Goal: Task Accomplishment & Management: Complete application form

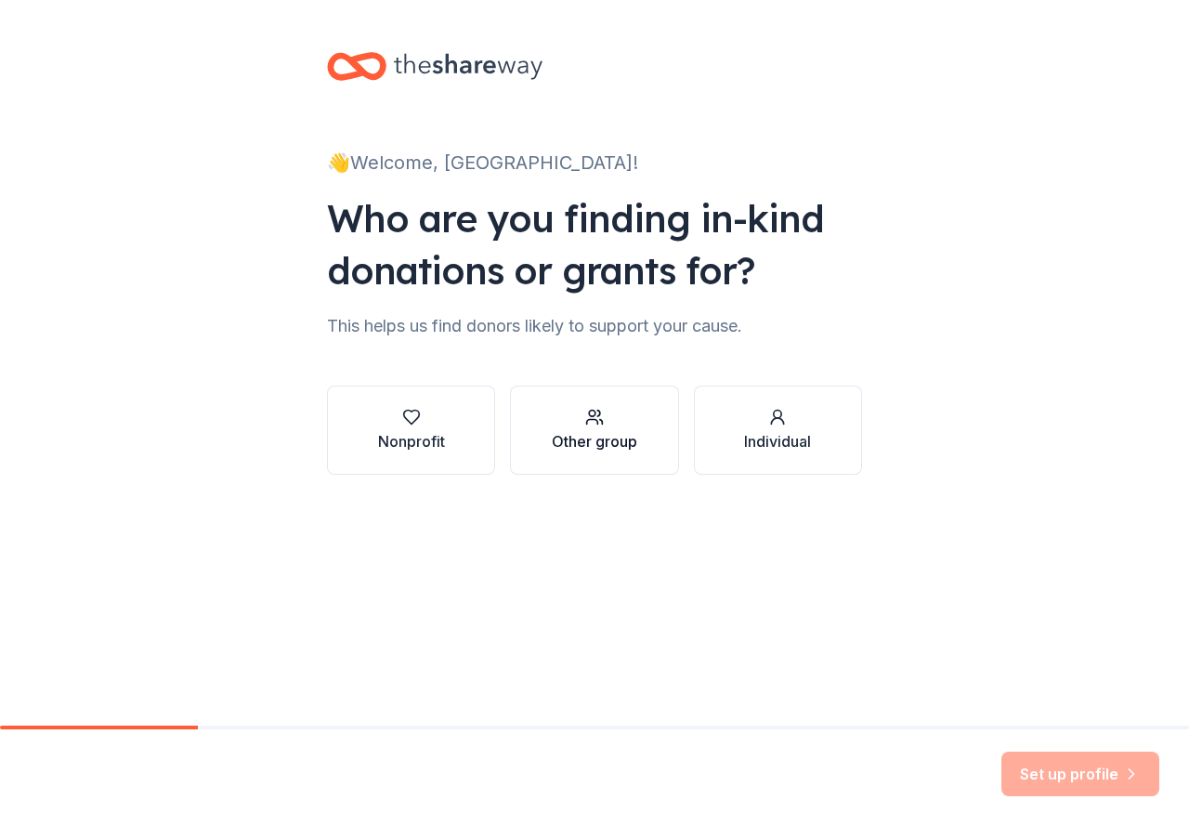
click at [607, 447] on div "Other group" at bounding box center [594, 441] width 85 height 22
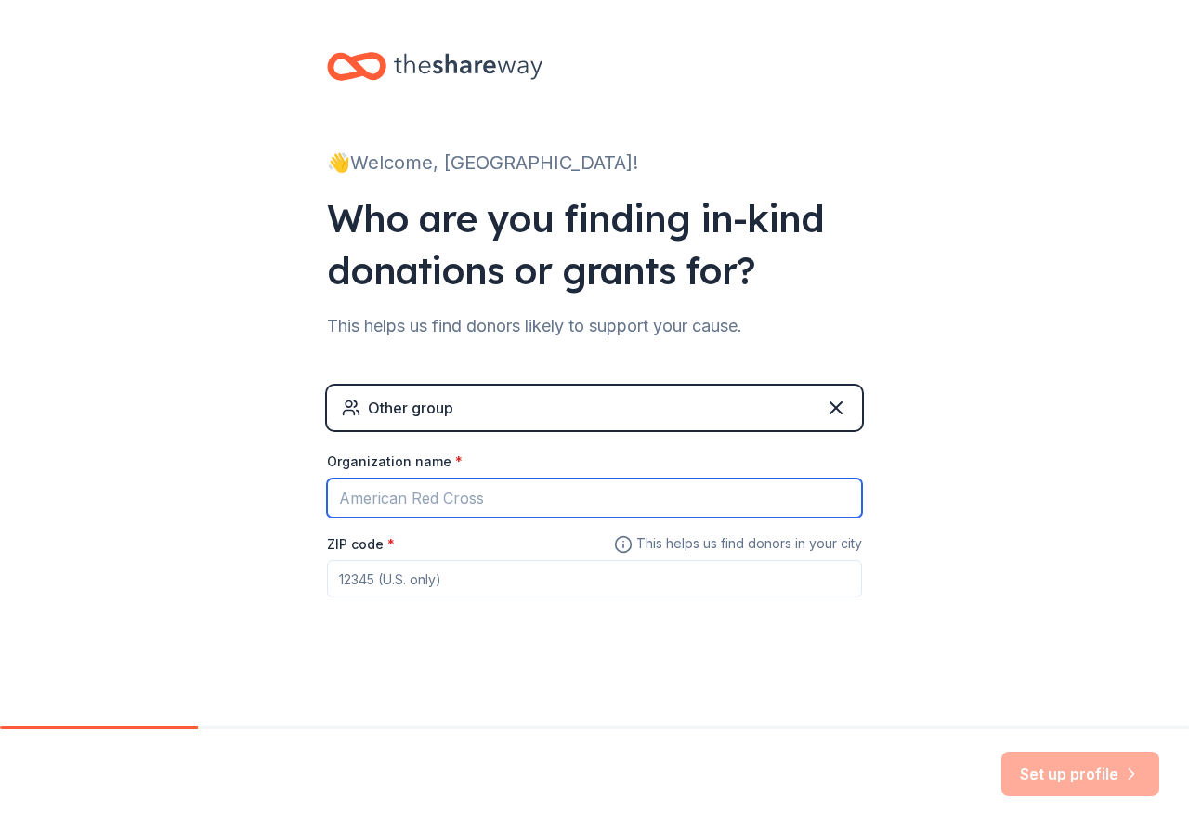
click at [561, 498] on input "Organization name *" at bounding box center [594, 497] width 535 height 39
type input "Athens - [GEOGRAPHIC_DATA]"
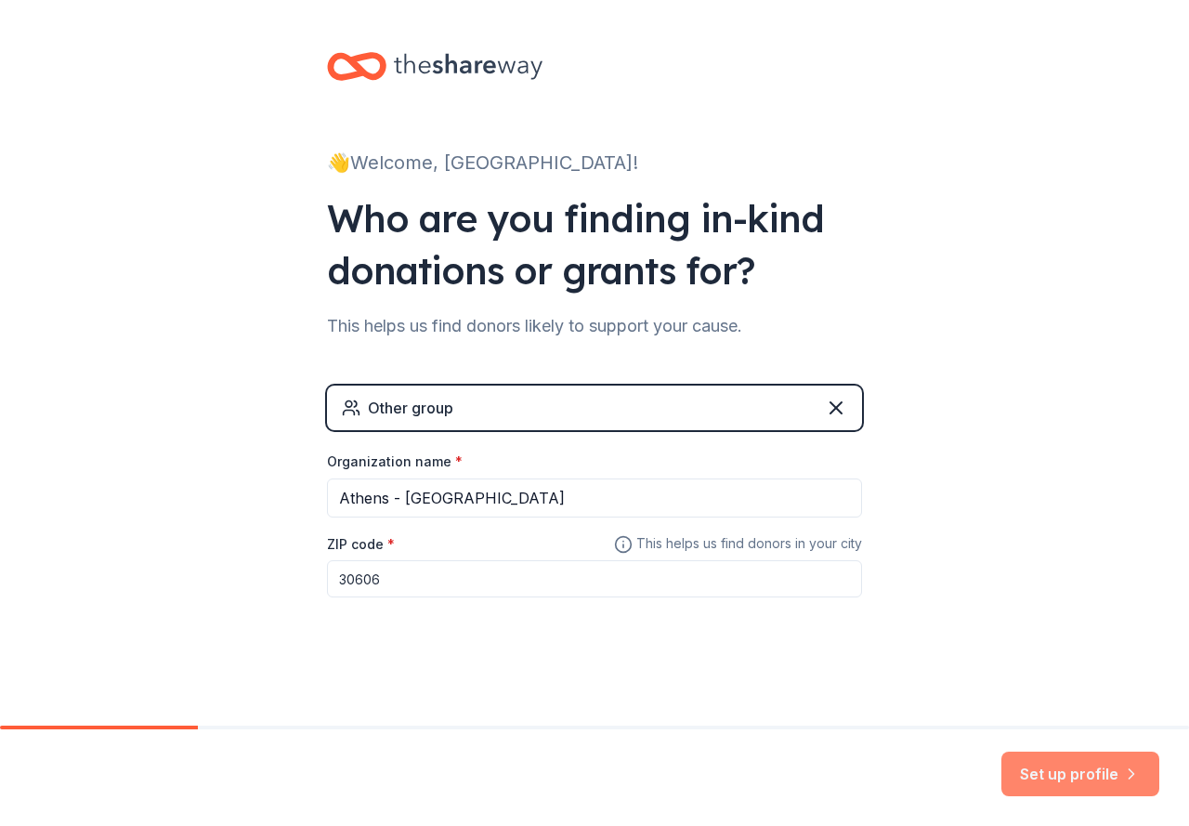
type input "30606"
click at [1061, 777] on button "Set up profile" at bounding box center [1080, 773] width 158 height 45
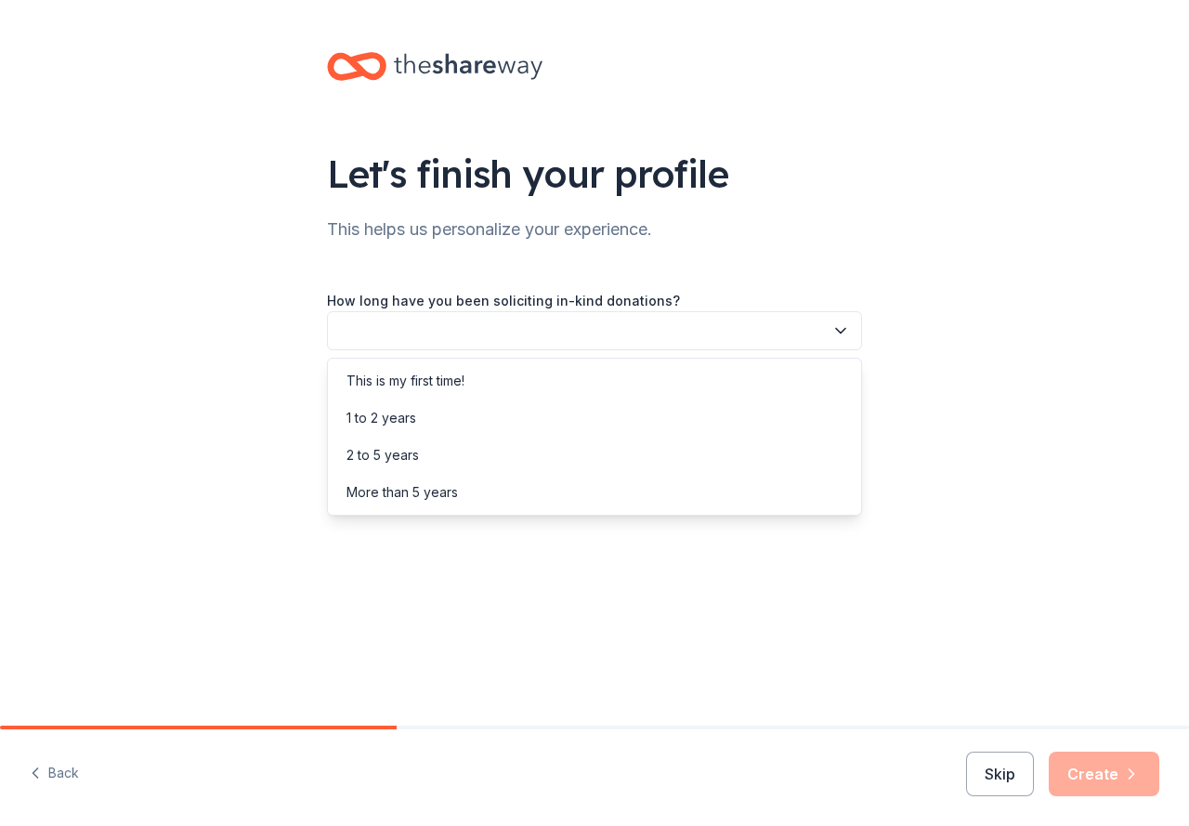
click at [621, 319] on button "button" at bounding box center [594, 330] width 535 height 39
drag, startPoint x: 605, startPoint y: 380, endPoint x: 605, endPoint y: 420, distance: 39.9
click at [605, 420] on div "This is my first time! 1 to 2 years 2 to 5 years More than 5 years" at bounding box center [594, 437] width 535 height 158
click at [605, 420] on div "1 to 2 years" at bounding box center [595, 417] width 526 height 37
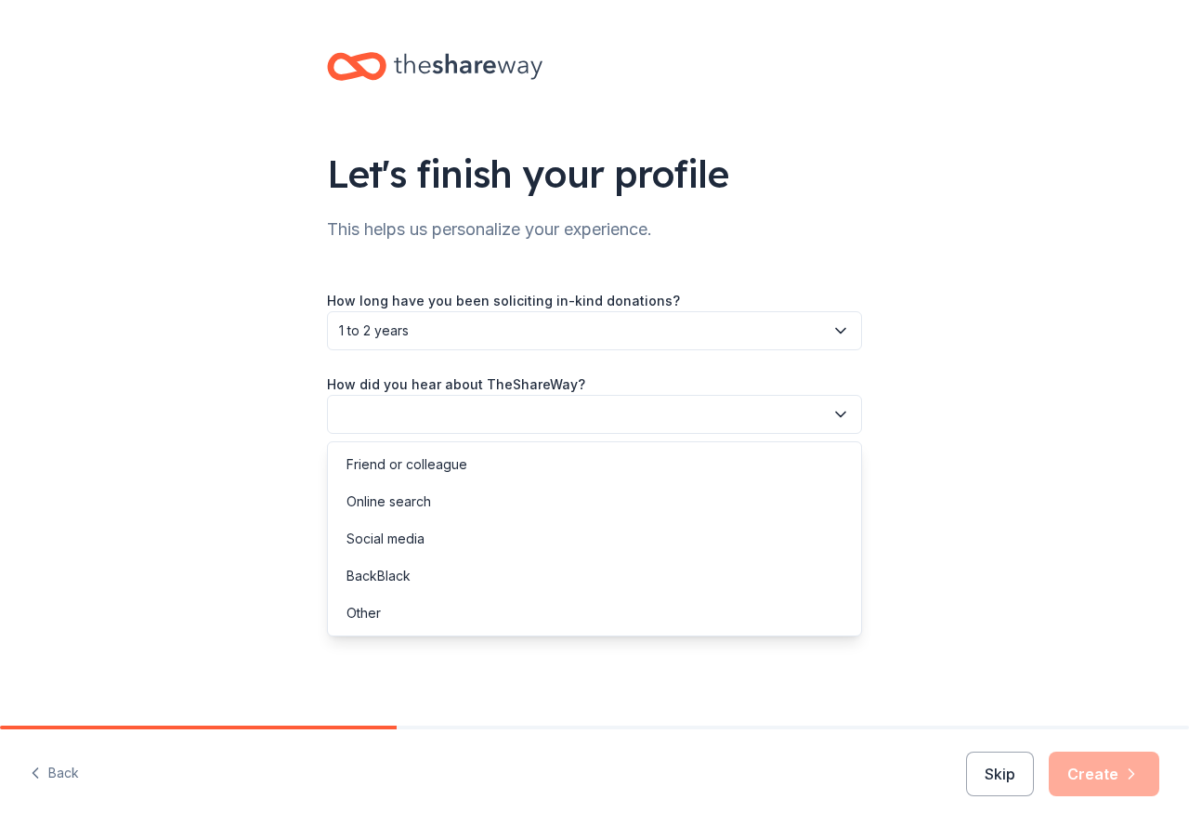
click at [637, 411] on button "button" at bounding box center [594, 414] width 535 height 39
click at [378, 617] on div "Other" at bounding box center [363, 613] width 34 height 22
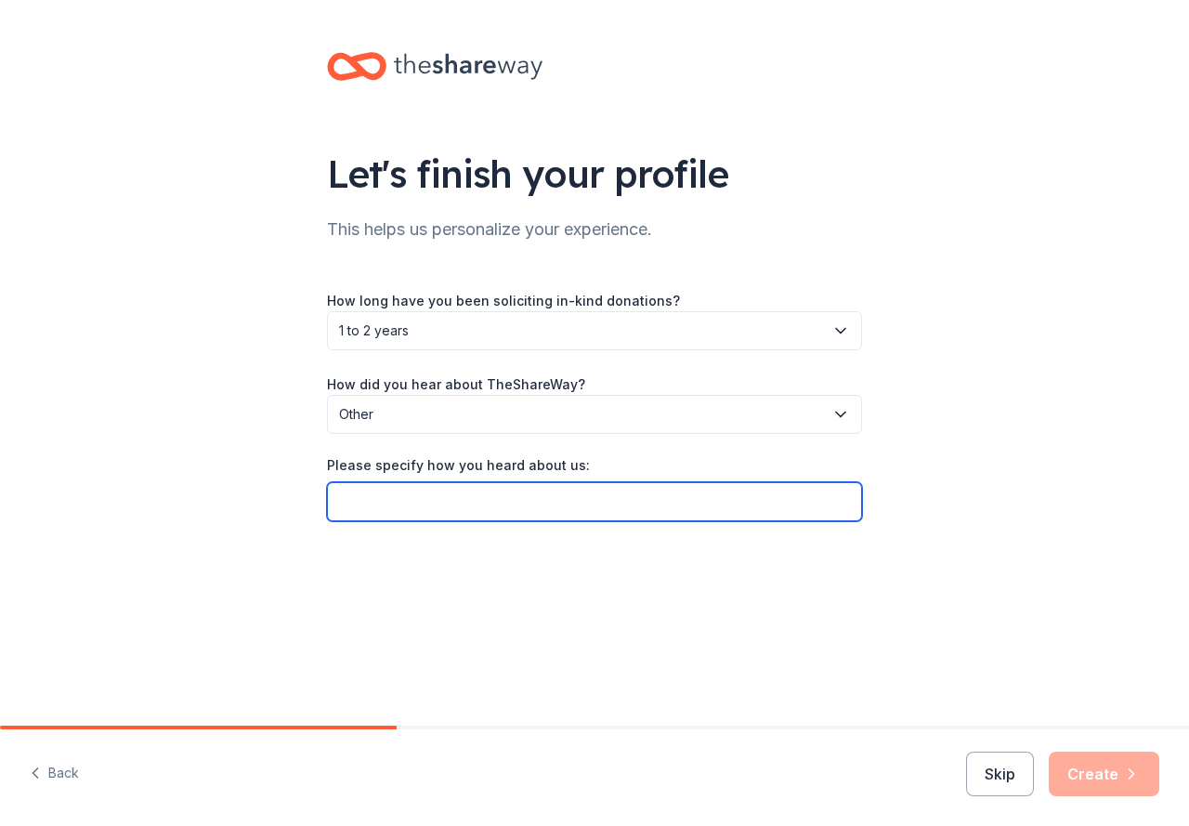
click at [441, 508] on input "Please specify how you heard about us:" at bounding box center [594, 501] width 535 height 39
type input "[US_STATE][GEOGRAPHIC_DATA]"
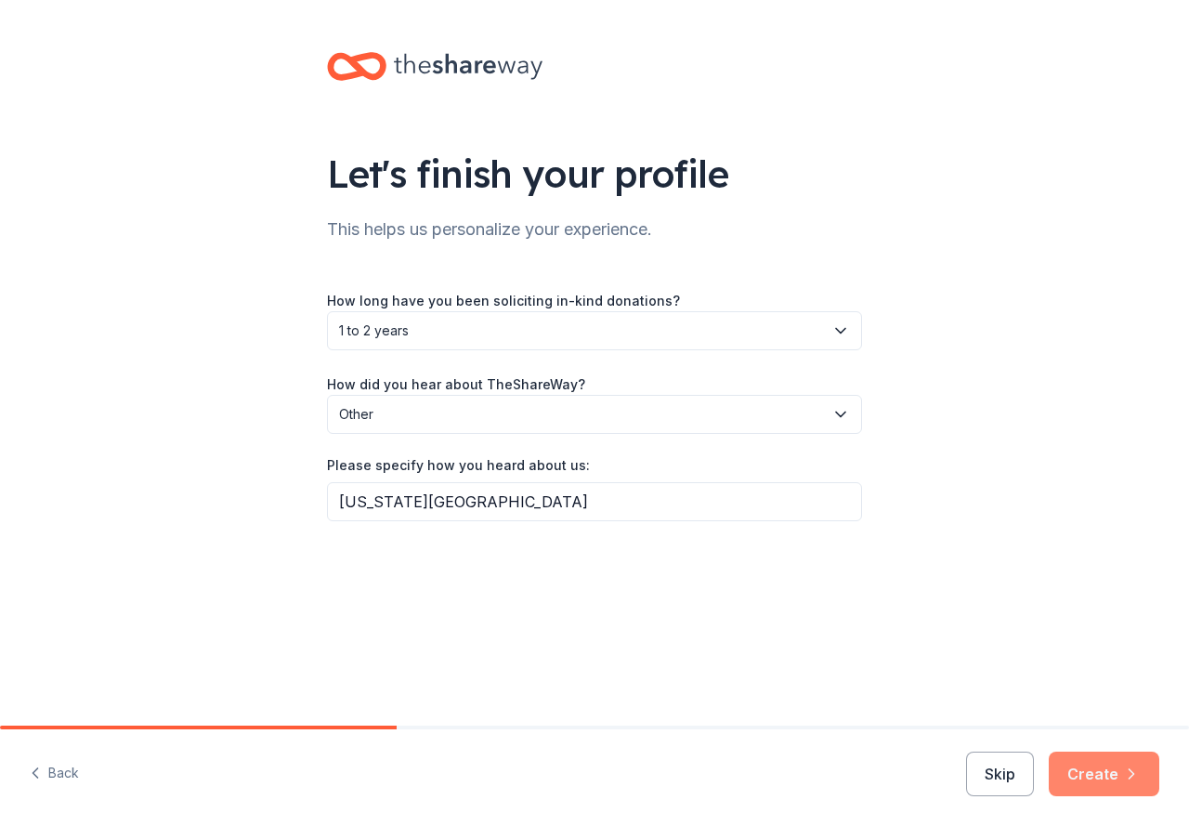
click at [1075, 770] on button "Create" at bounding box center [1104, 773] width 111 height 45
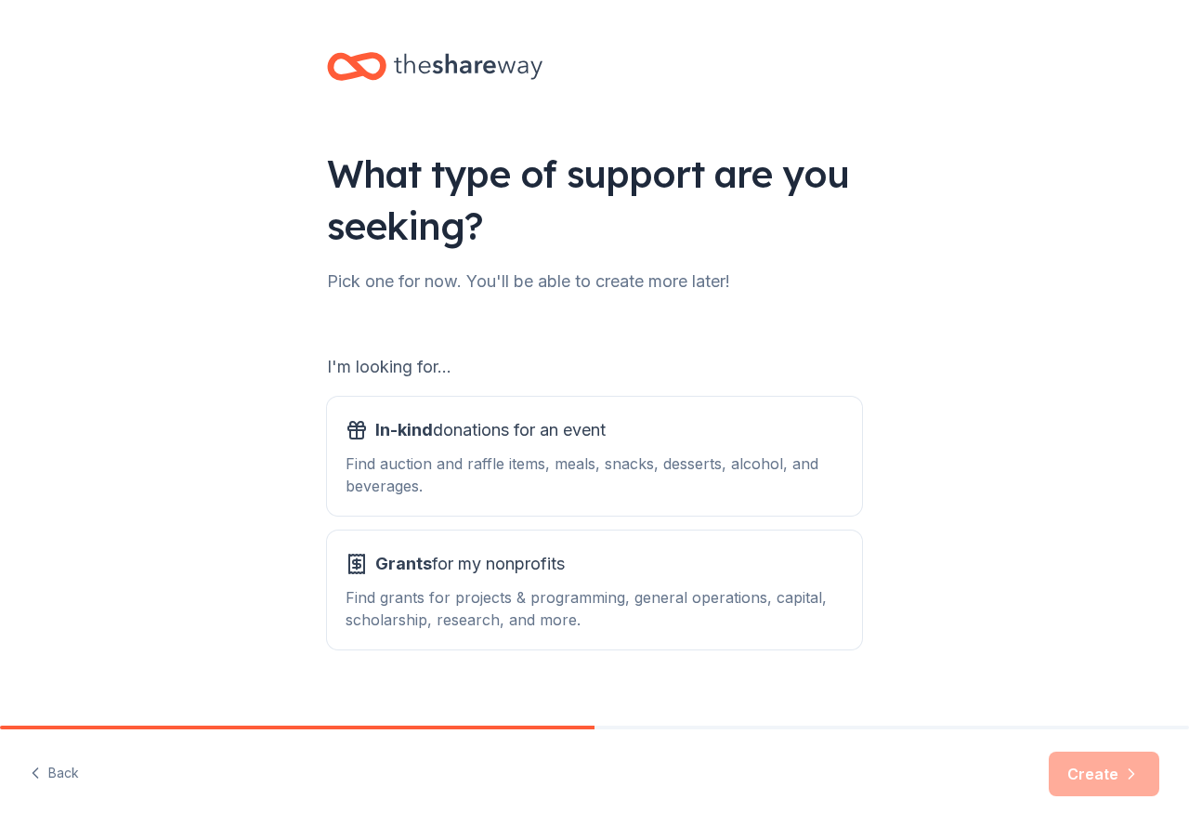
scroll to position [24, 0]
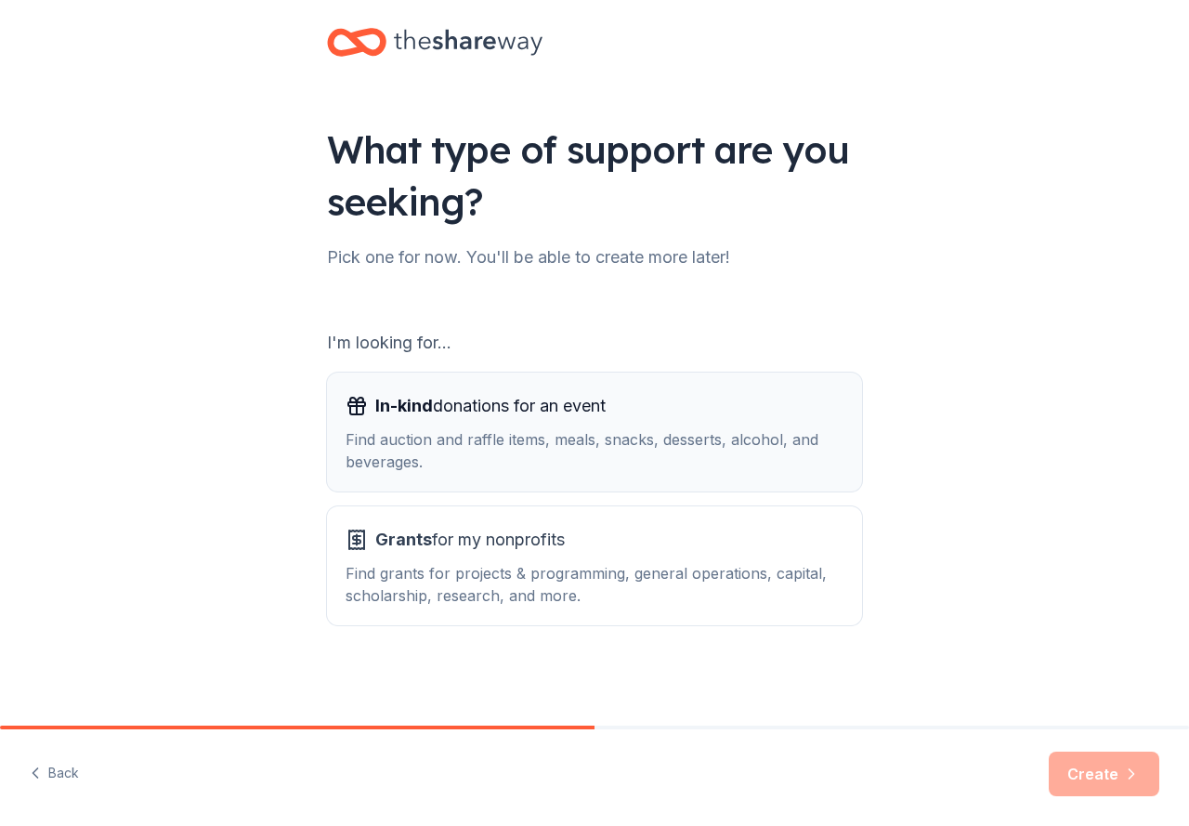
click at [770, 459] on div "Find auction and raffle items, meals, snacks, desserts, alcohol, and beverages." at bounding box center [594, 450] width 498 height 45
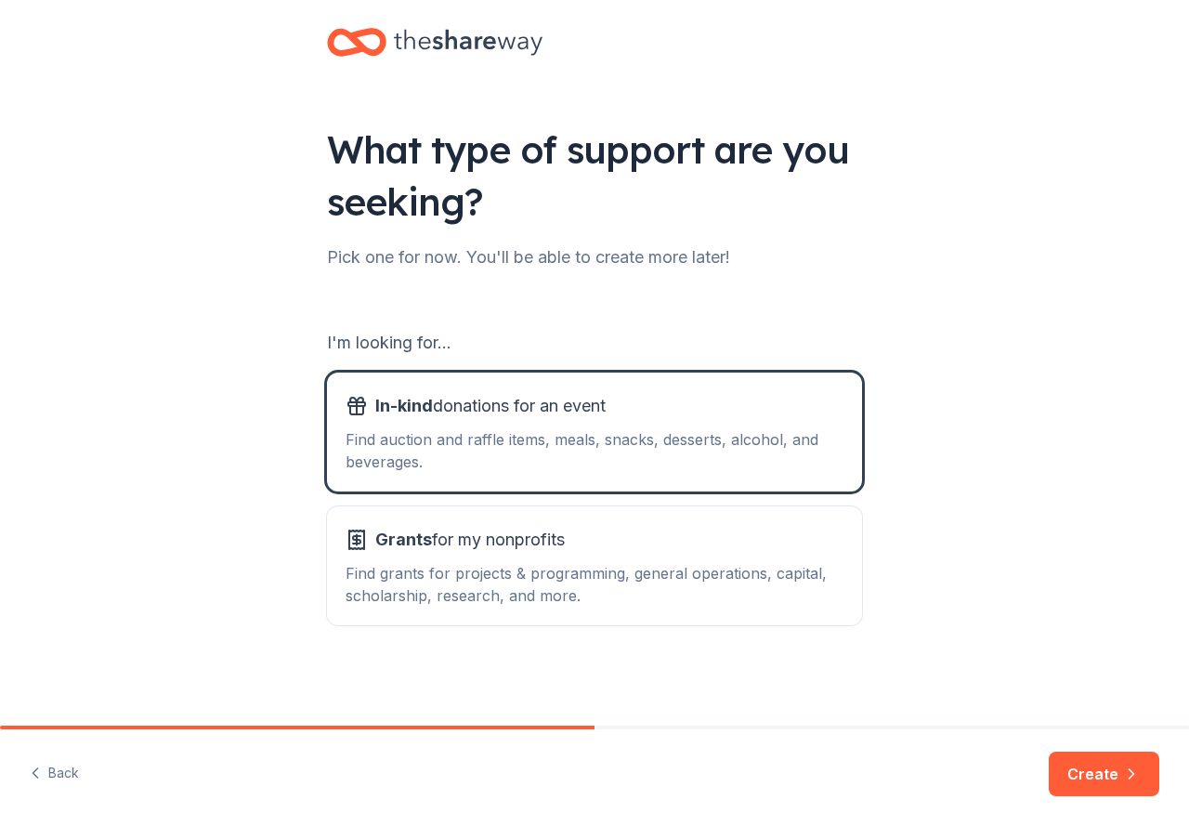
click at [1082, 783] on button "Create" at bounding box center [1104, 773] width 111 height 45
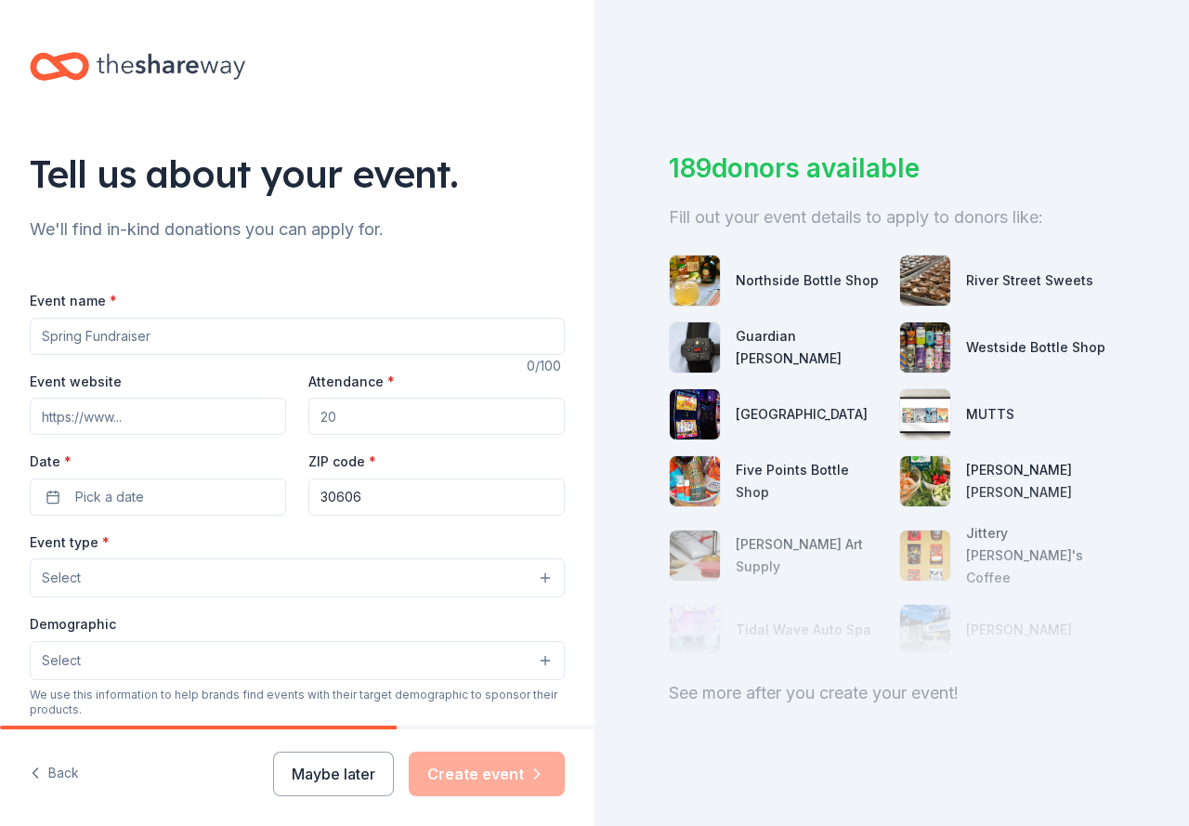
click at [191, 341] on input "Event name *" at bounding box center [297, 336] width 535 height 37
type input "[PERSON_NAME] Holiday Party"
click at [358, 422] on input "Attendance *" at bounding box center [436, 415] width 256 height 37
type input "5"
type input "45"
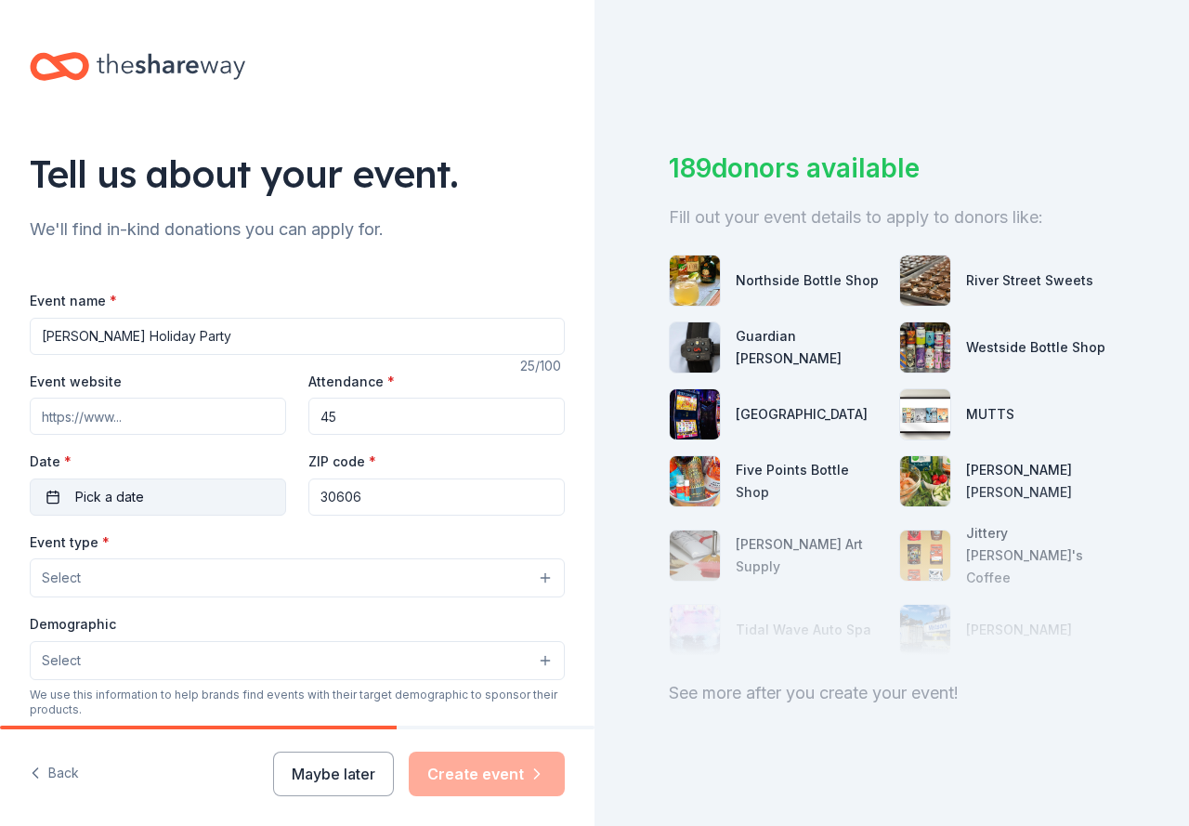
click at [194, 493] on button "Pick a date" at bounding box center [158, 496] width 256 height 37
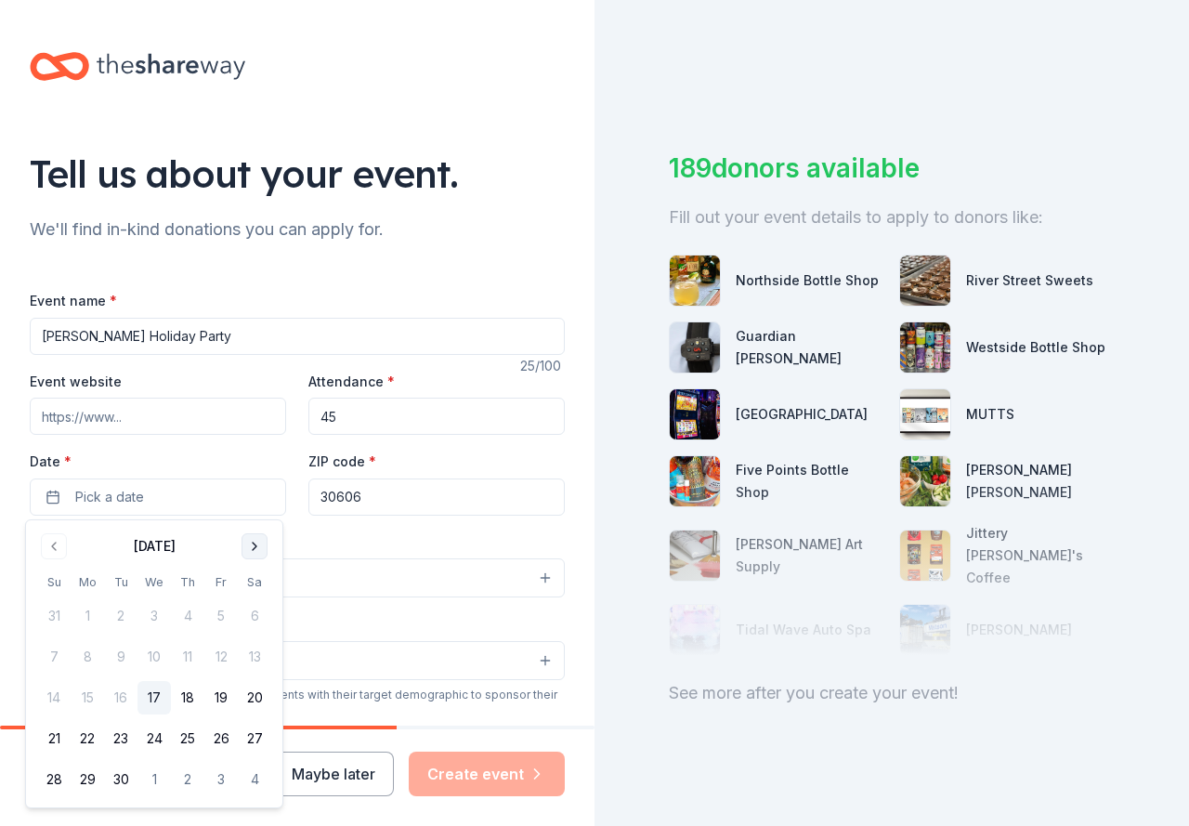
click at [256, 543] on button "Go to next month" at bounding box center [254, 546] width 26 height 26
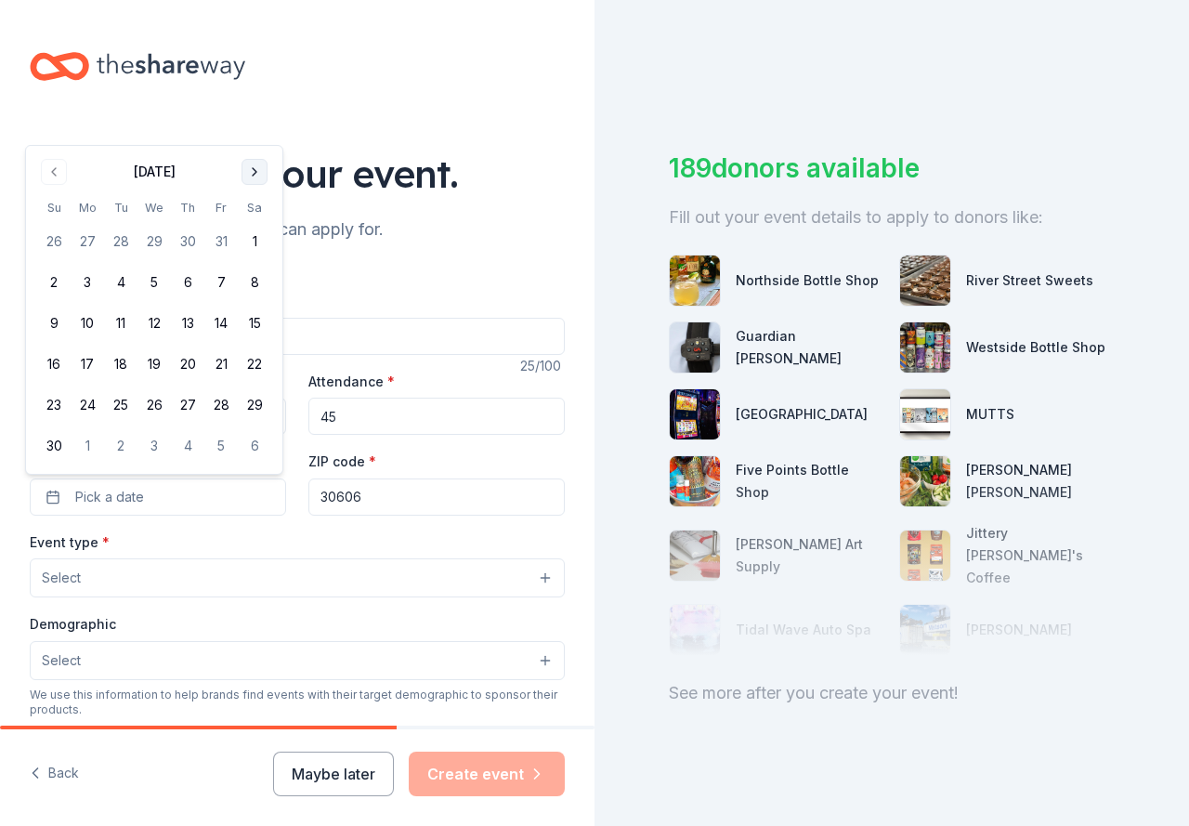
click at [267, 172] on button "Go to next month" at bounding box center [254, 172] width 26 height 26
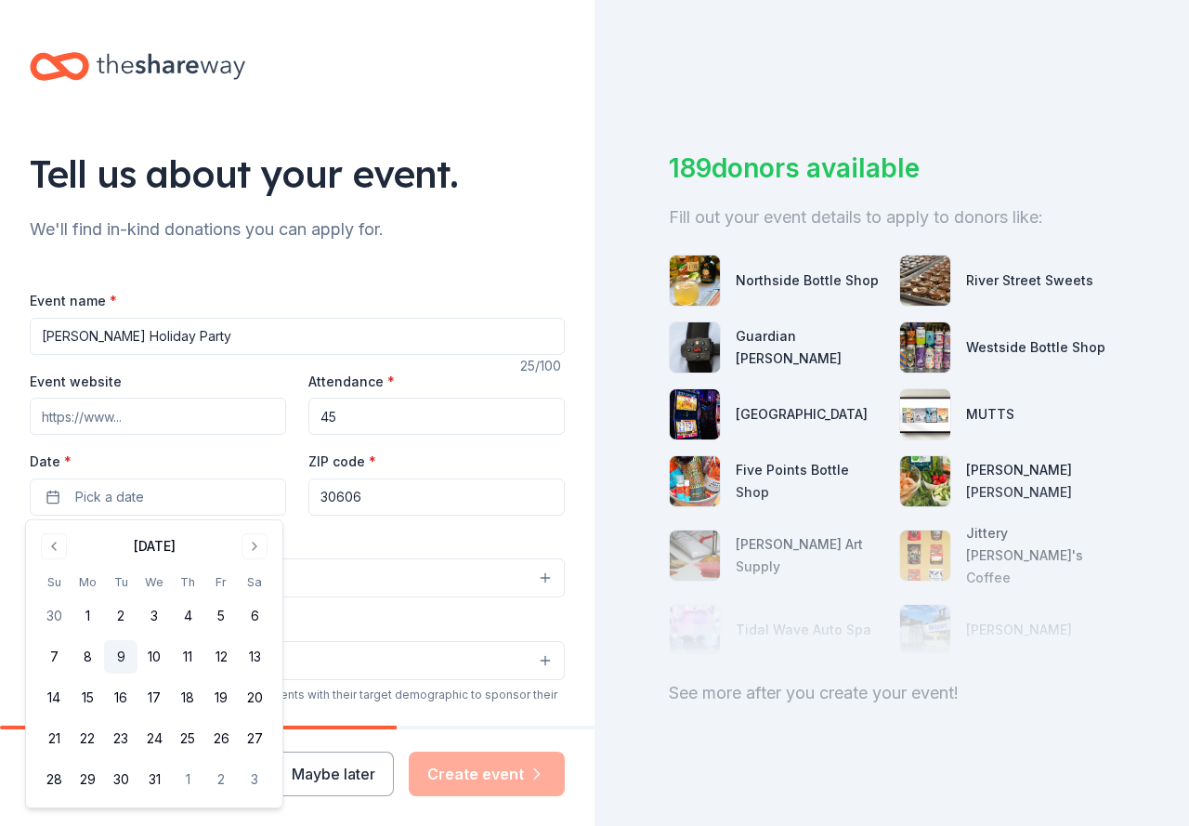
click at [120, 655] on button "9" at bounding box center [120, 656] width 33 height 33
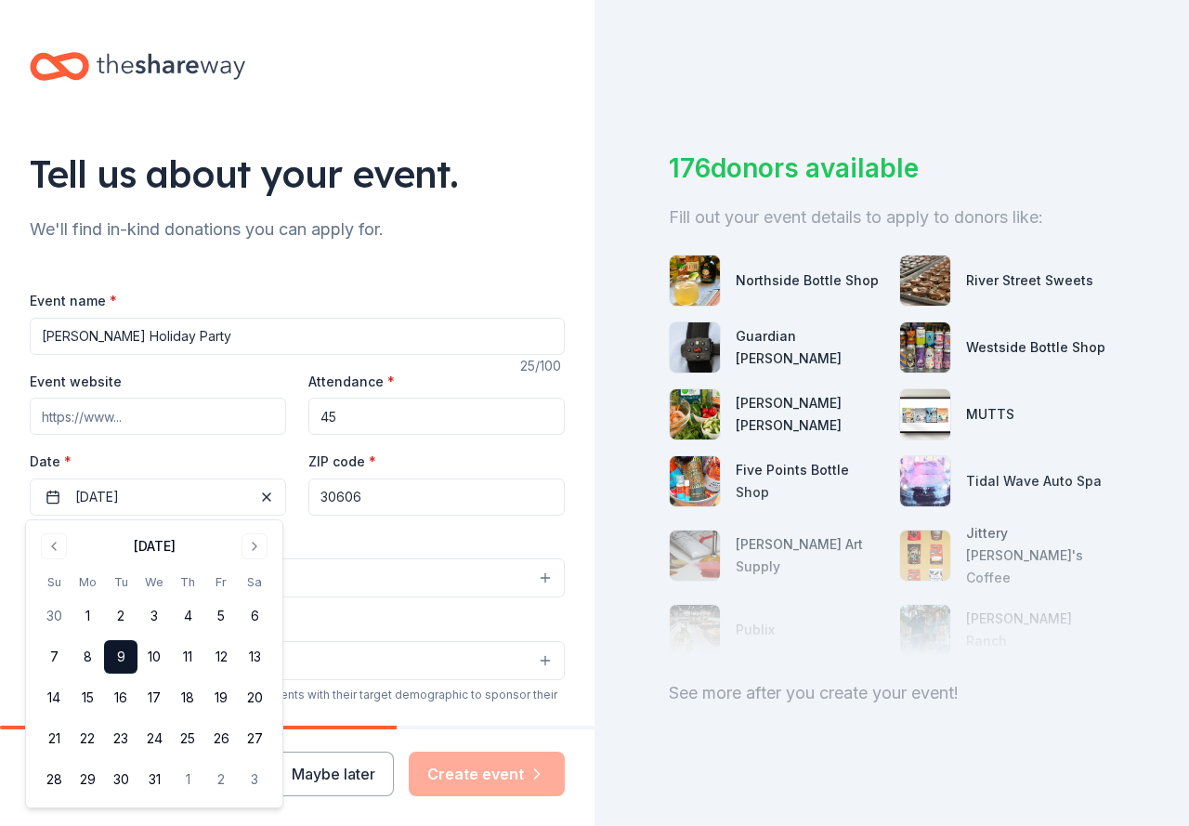
click at [562, 532] on div "Tell us about your event. We'll find in-kind donations you can apply for. Event…" at bounding box center [297, 618] width 594 height 1236
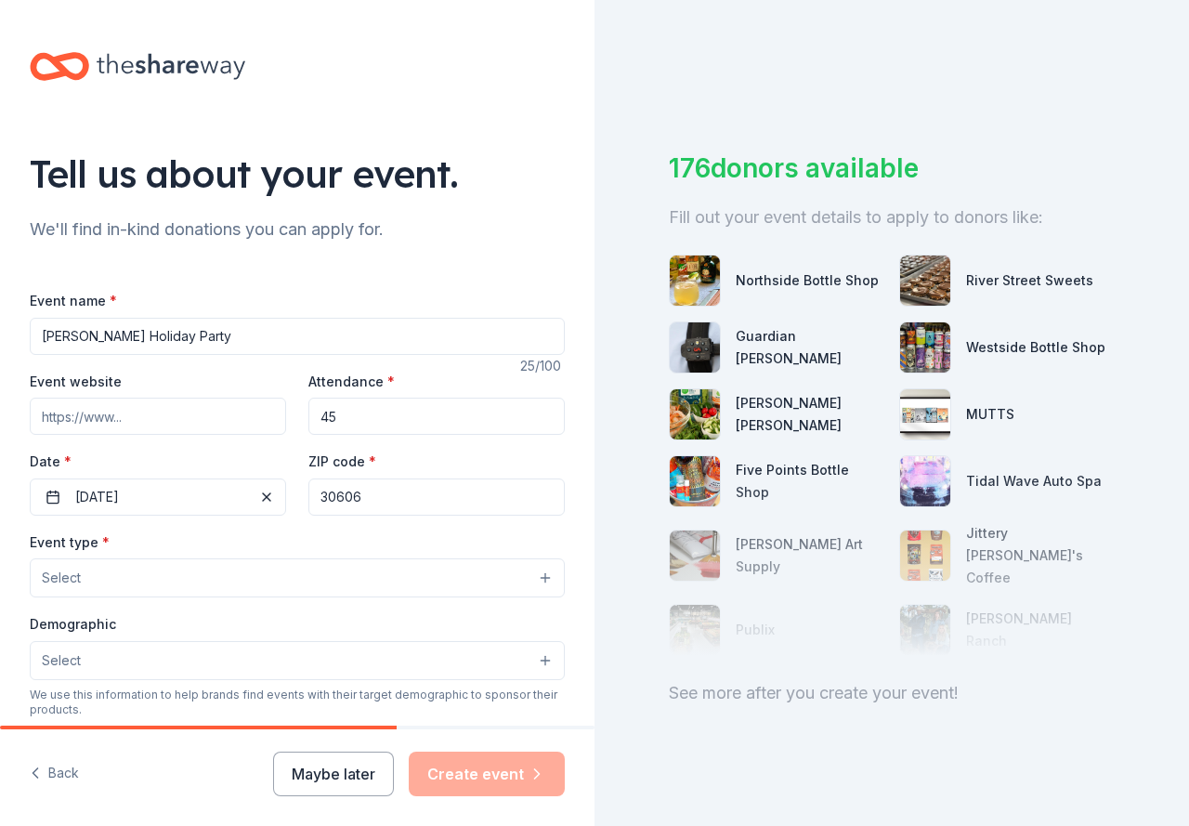
click at [400, 562] on button "Select" at bounding box center [297, 577] width 535 height 39
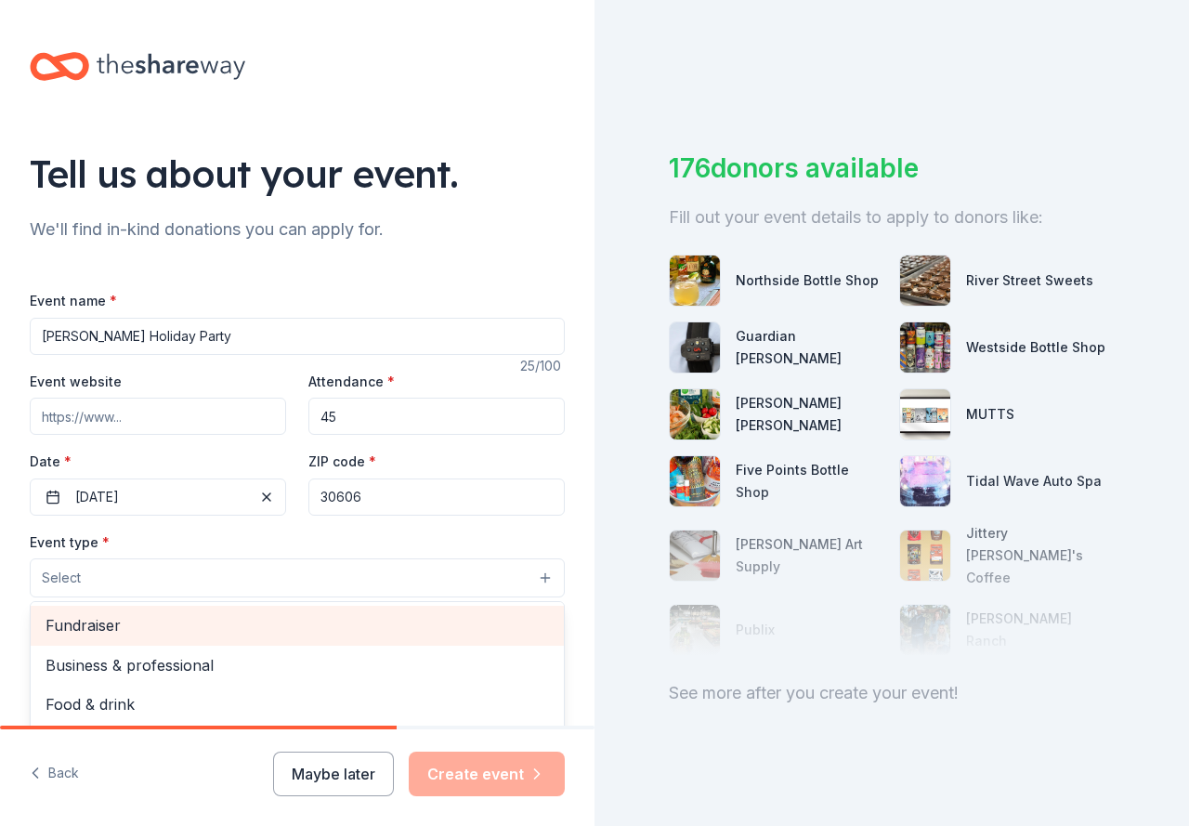
scroll to position [62, 0]
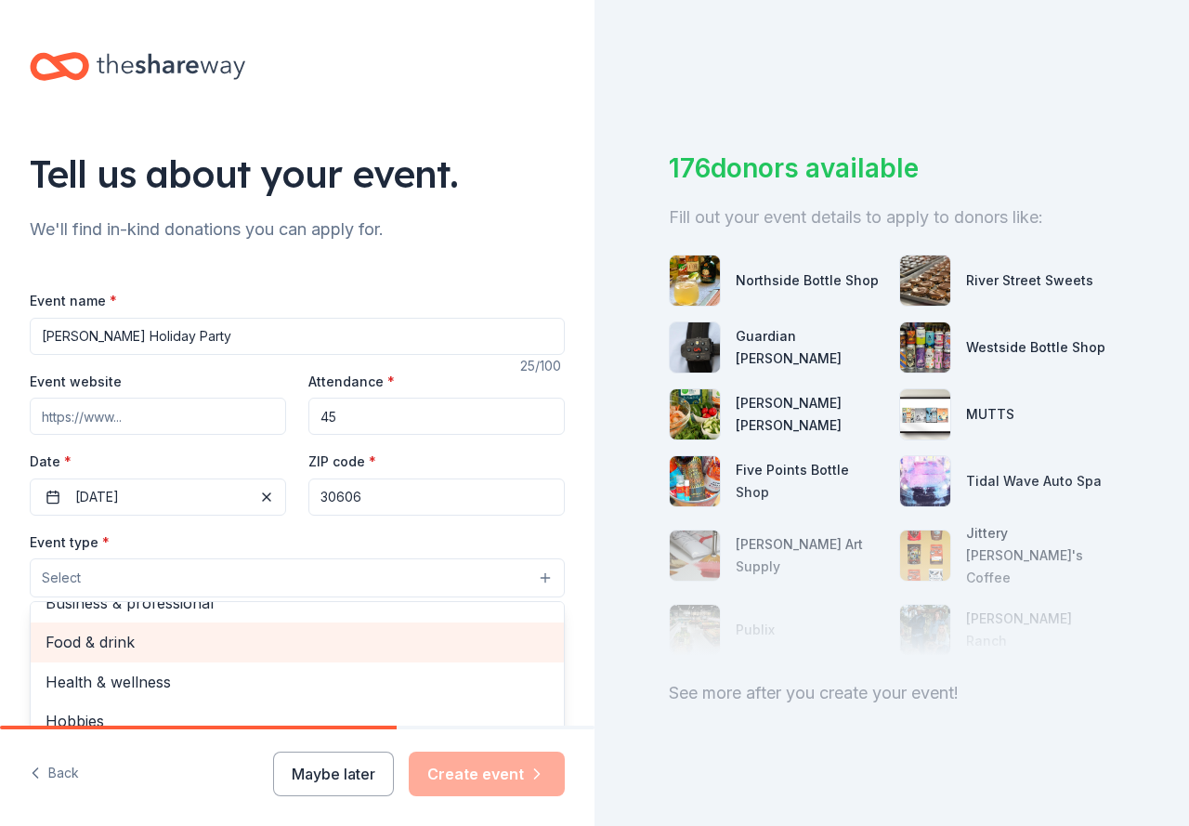
click at [130, 643] on span "Food & drink" at bounding box center [297, 642] width 503 height 24
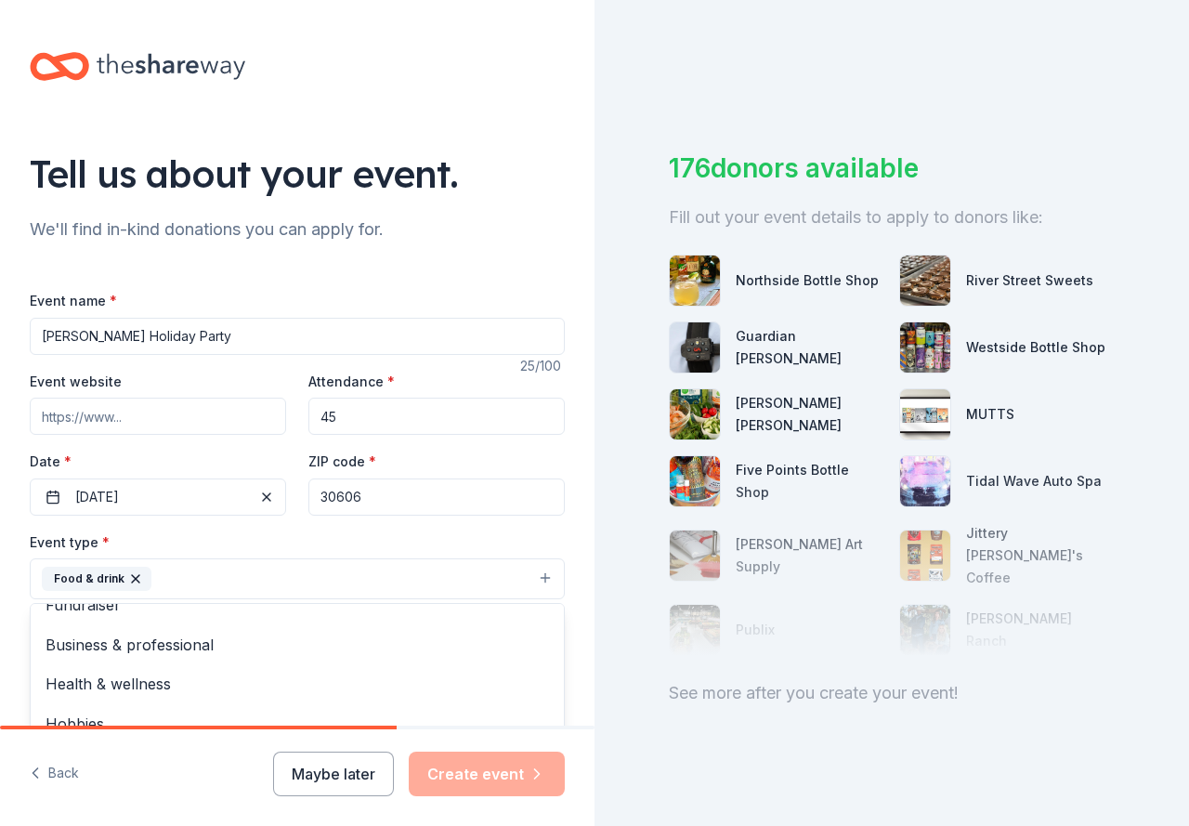
click at [19, 517] on div "Tell us about your event. We'll find in-kind donations you can apply for. Event…" at bounding box center [297, 619] width 594 height 1238
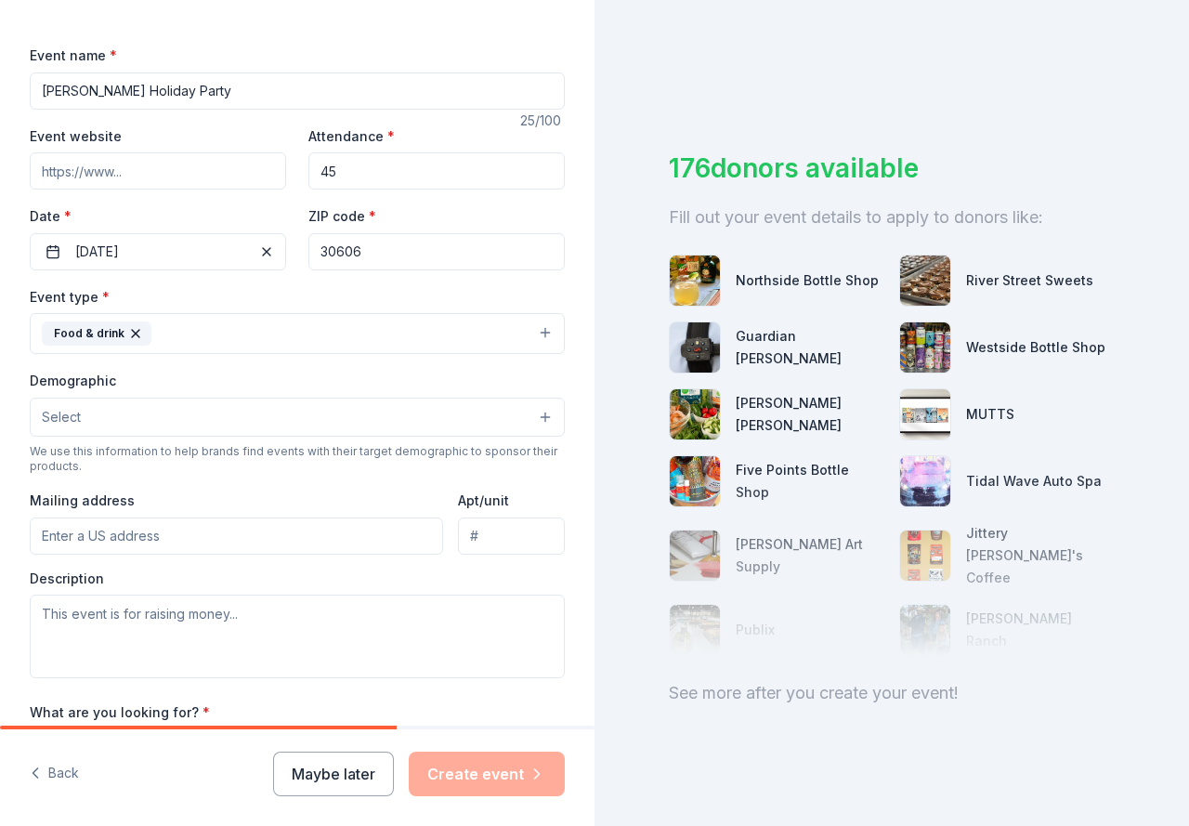
scroll to position [279, 0]
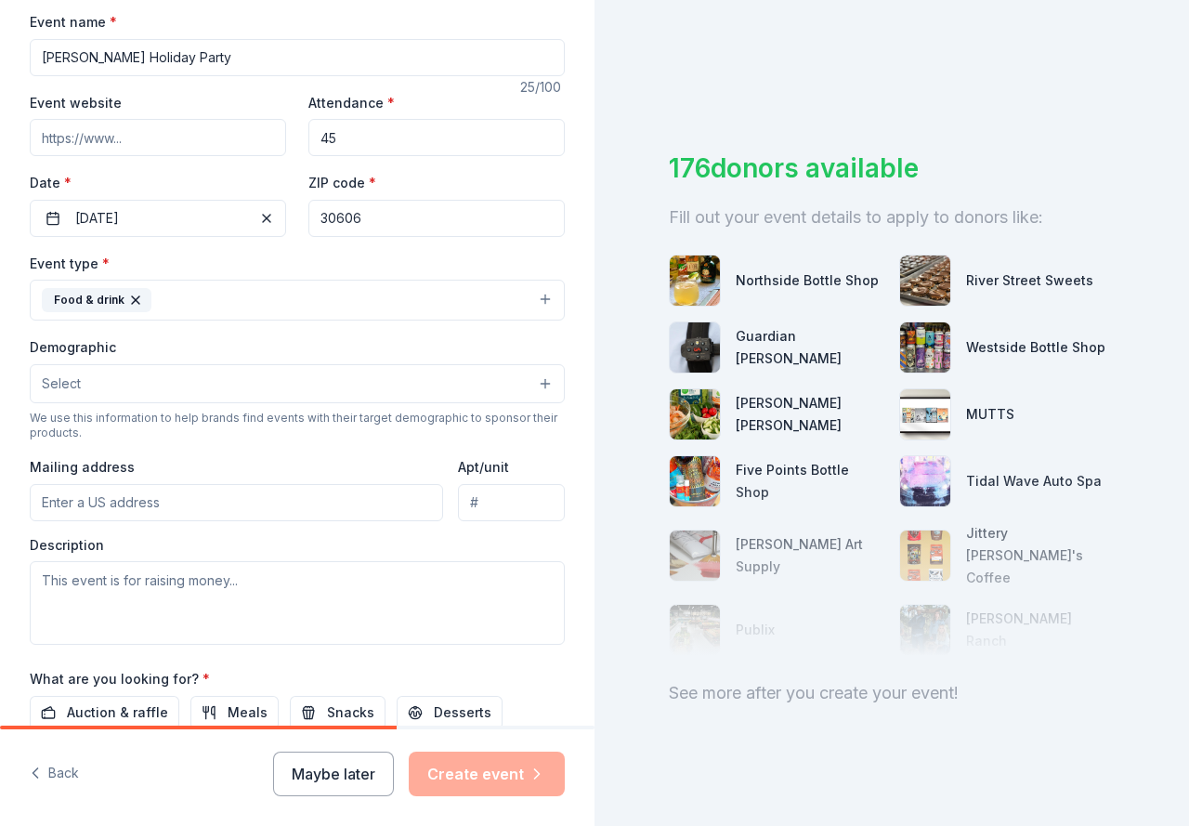
click at [156, 384] on button "Select" at bounding box center [297, 383] width 535 height 39
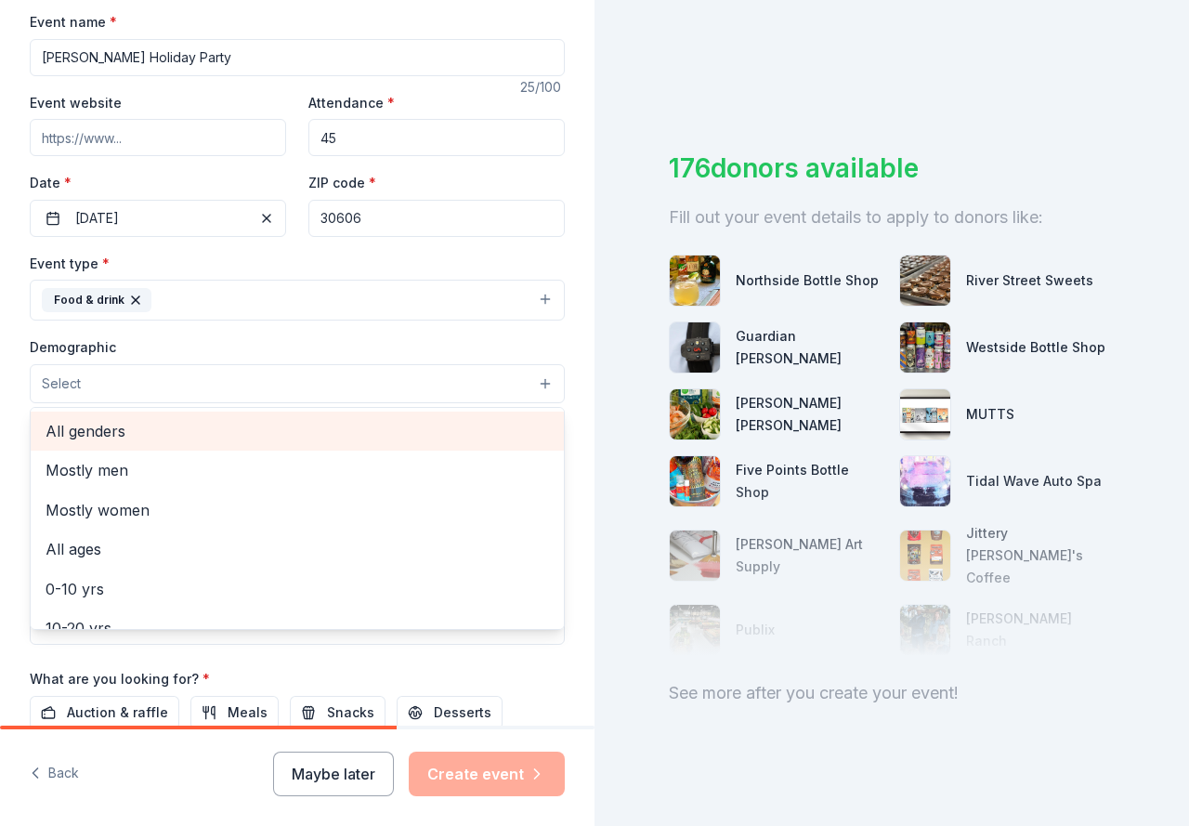
click at [143, 438] on span "All genders" at bounding box center [297, 431] width 503 height 24
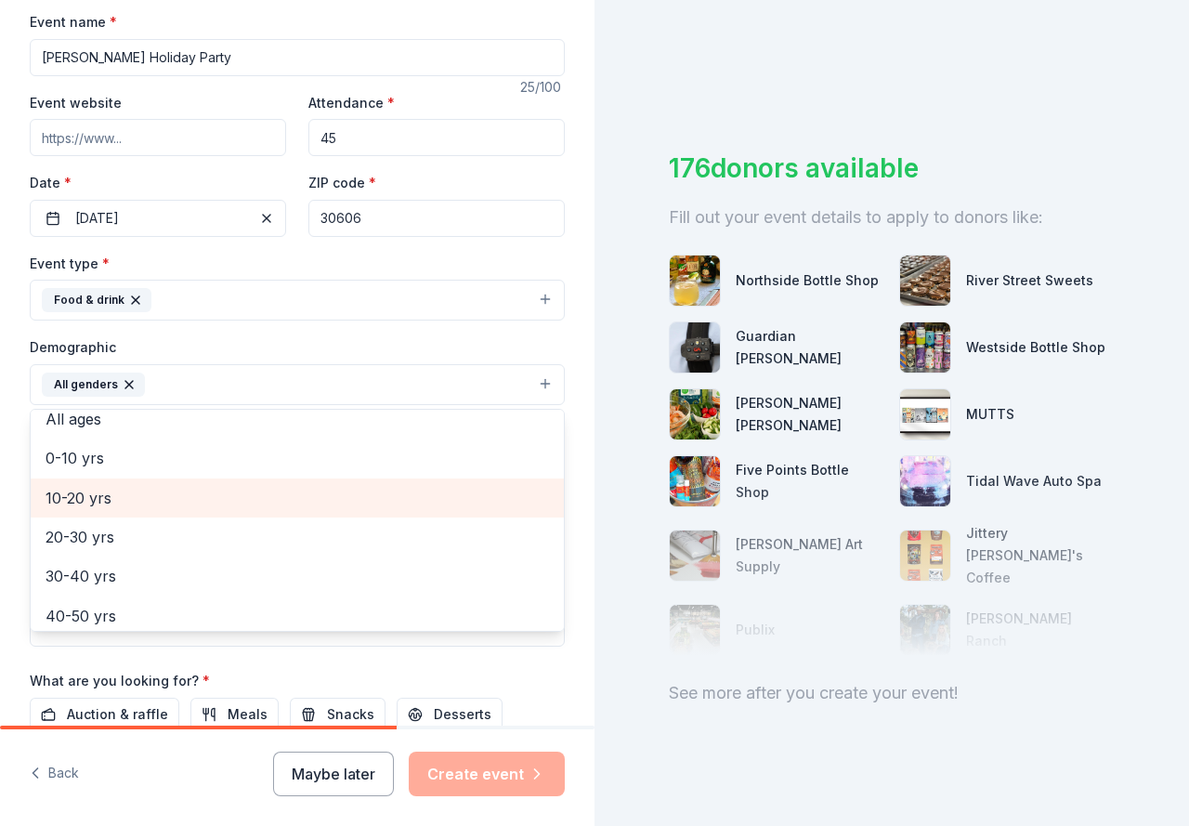
scroll to position [186, 0]
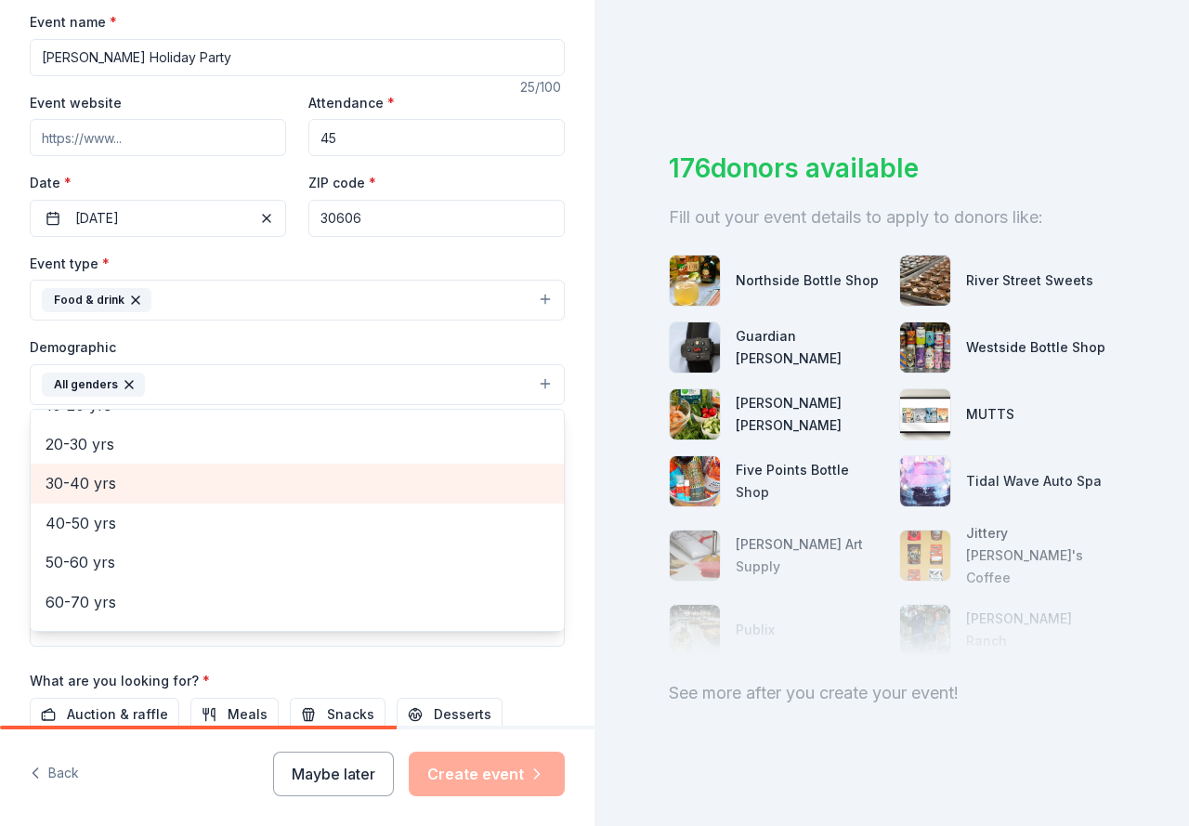
click at [153, 492] on span "30-40 yrs" at bounding box center [297, 483] width 503 height 24
click at [101, 488] on span "40-50 yrs" at bounding box center [297, 483] width 503 height 24
click at [102, 497] on span "50-60 yrs" at bounding box center [297, 488] width 503 height 24
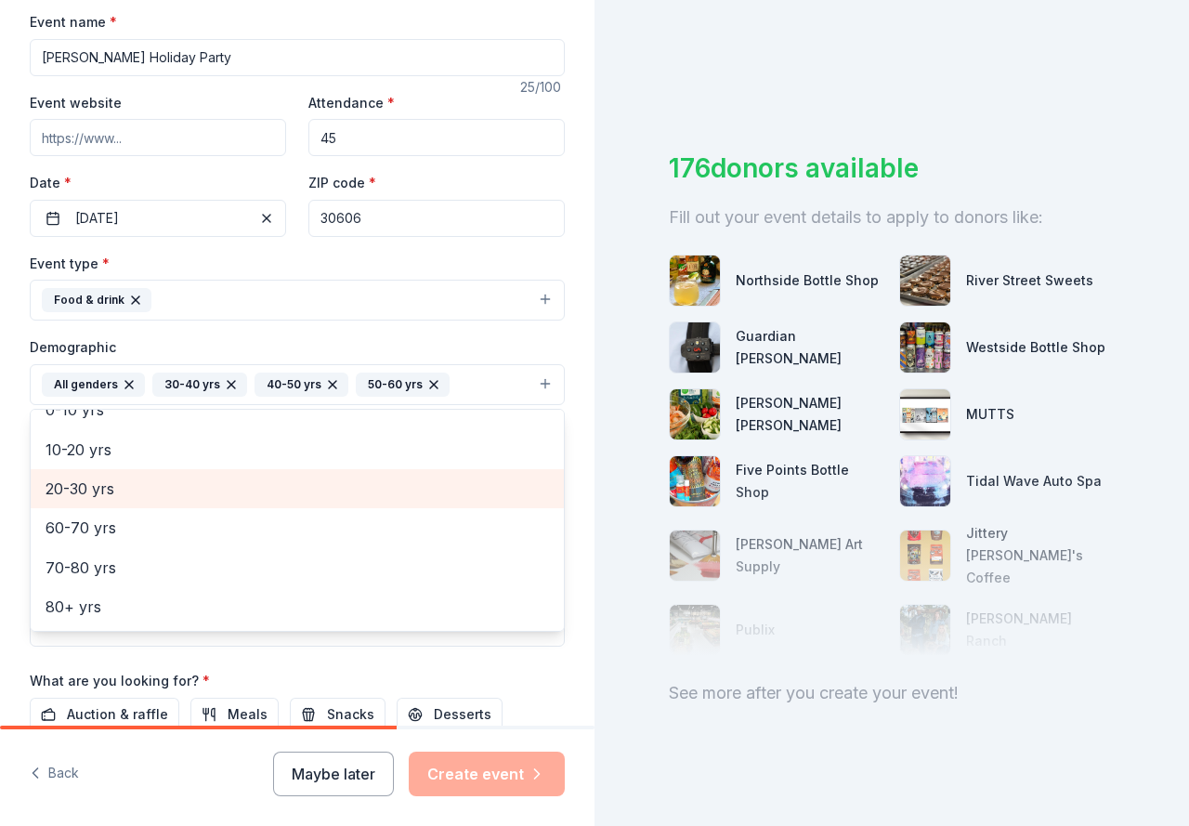
scroll to position [141, 0]
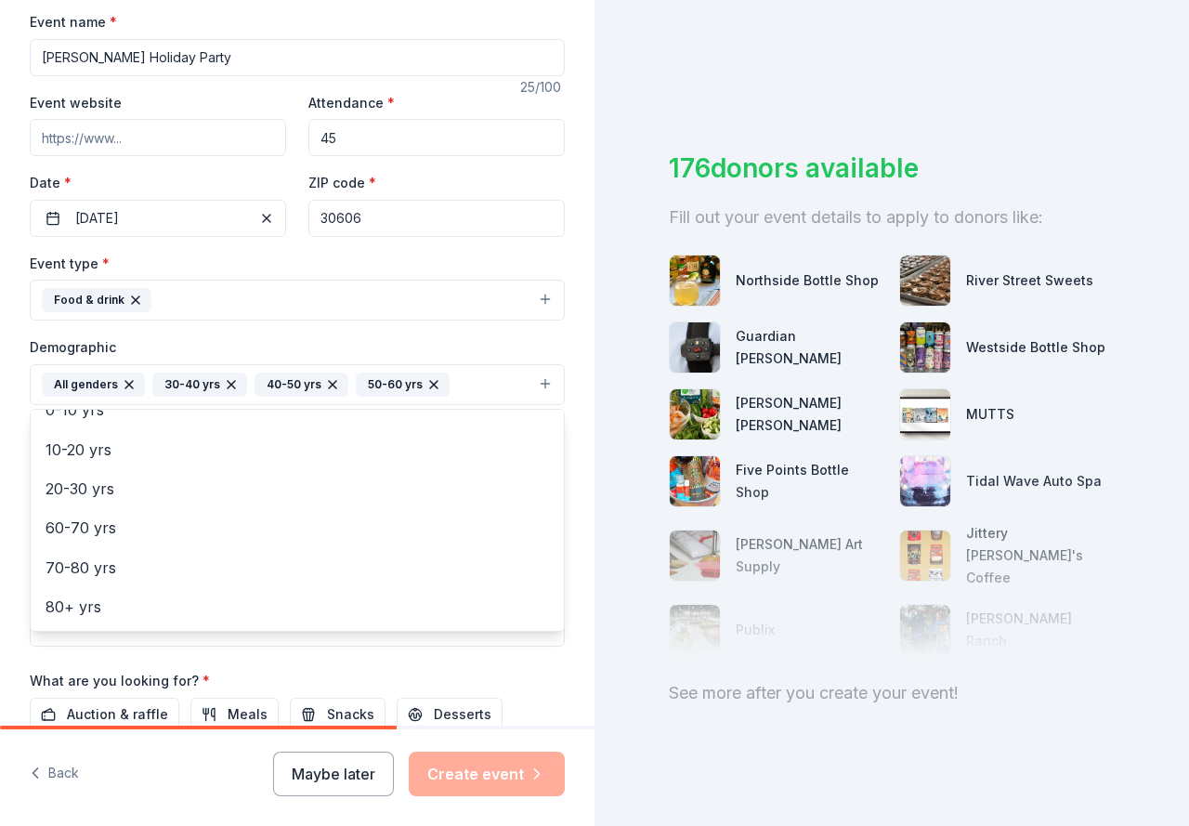
click at [18, 472] on div "Tell us about your event. We'll find in-kind donations you can apply for. Event…" at bounding box center [297, 341] width 594 height 1240
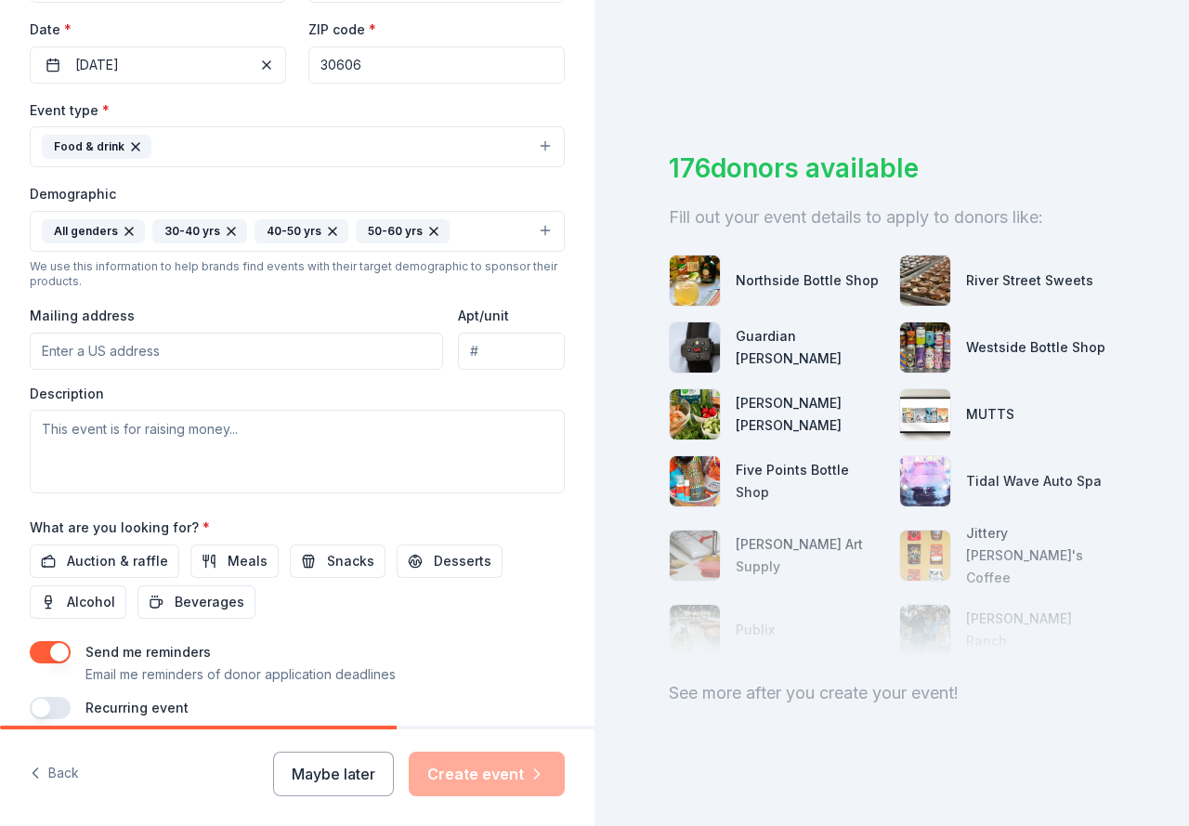
scroll to position [464, 0]
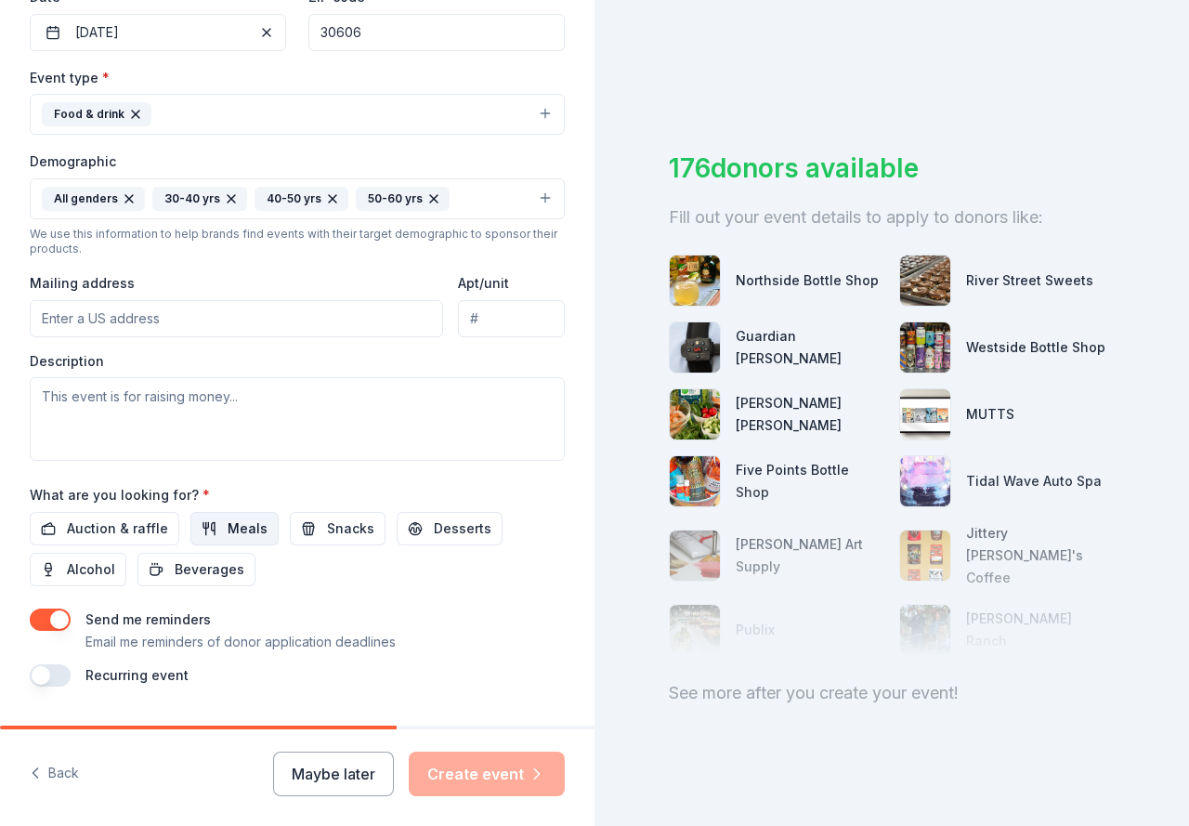
click at [253, 530] on span "Meals" at bounding box center [248, 528] width 40 height 22
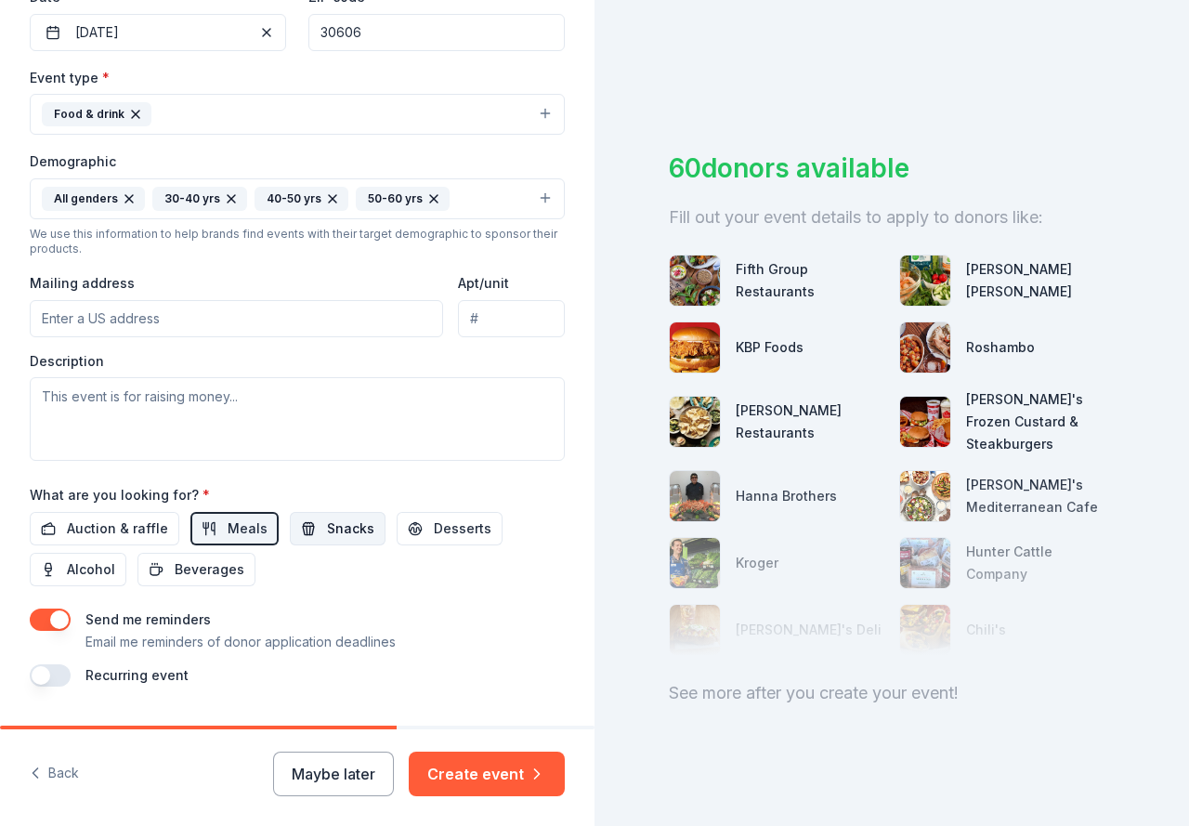
click at [358, 532] on span "Snacks" at bounding box center [350, 528] width 47 height 22
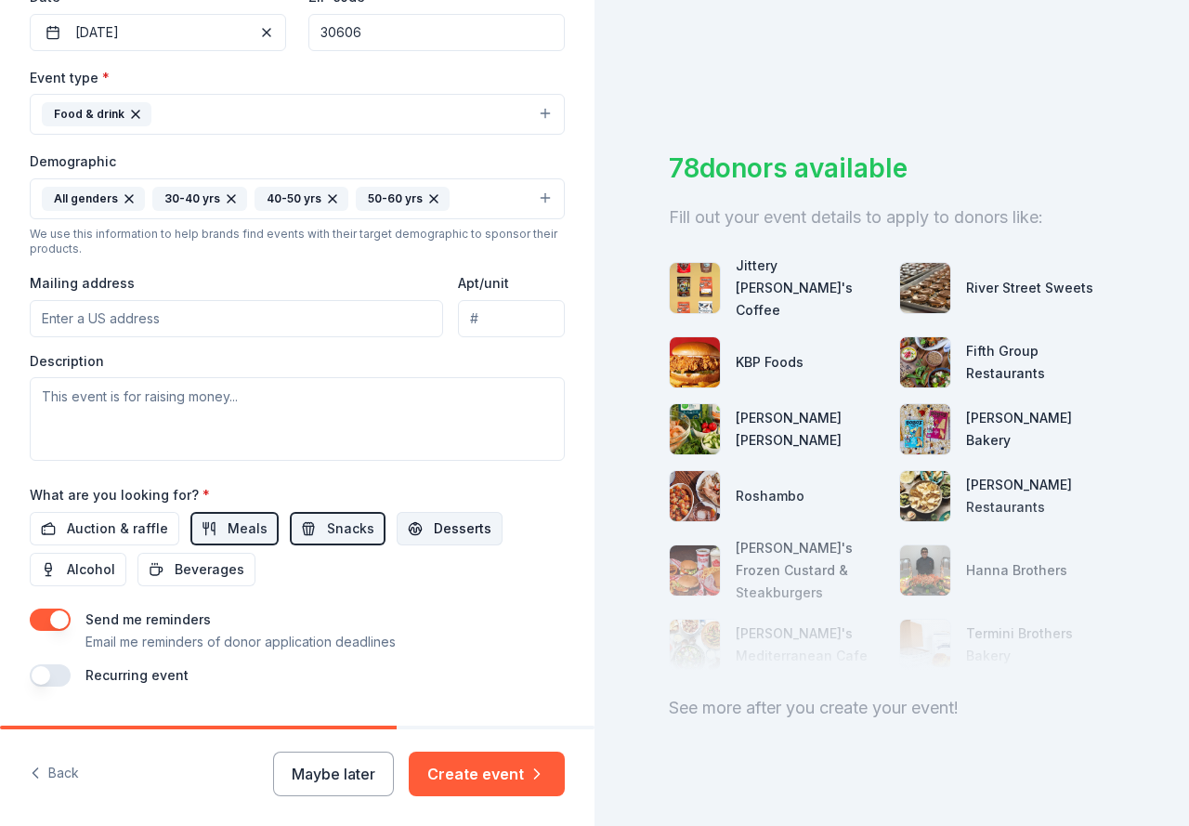
click at [434, 523] on span "Desserts" at bounding box center [463, 528] width 58 height 22
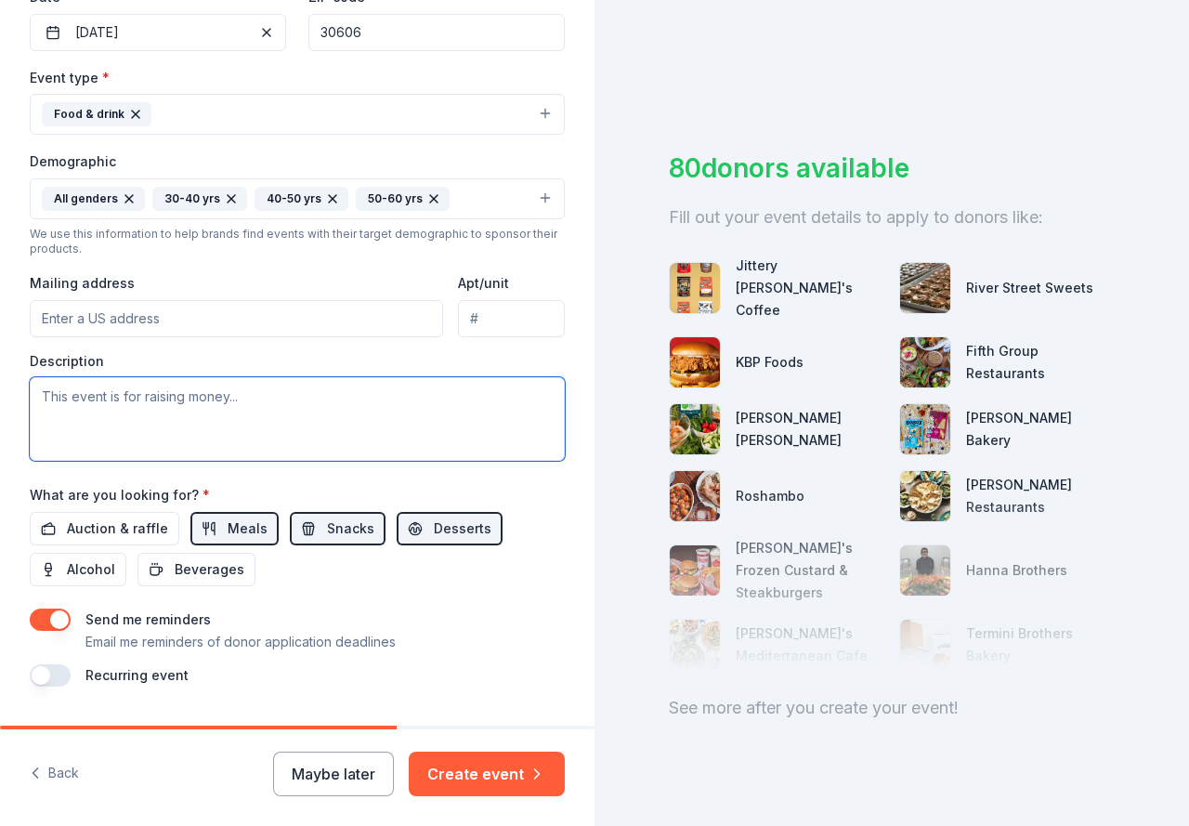
click at [372, 426] on textarea at bounding box center [297, 419] width 535 height 84
paste textarea "[PERSON_NAME] is excited to host our very first Holiday Party under our new nam…"
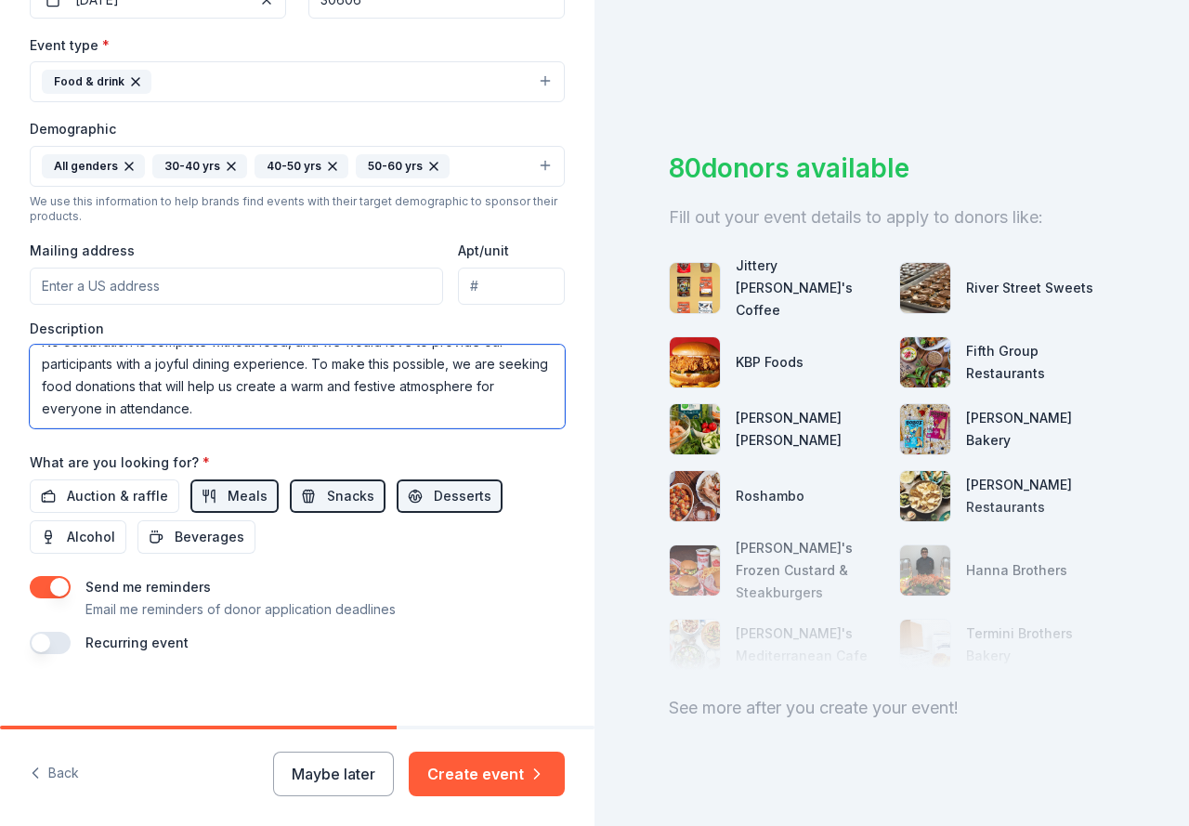
scroll to position [514, 0]
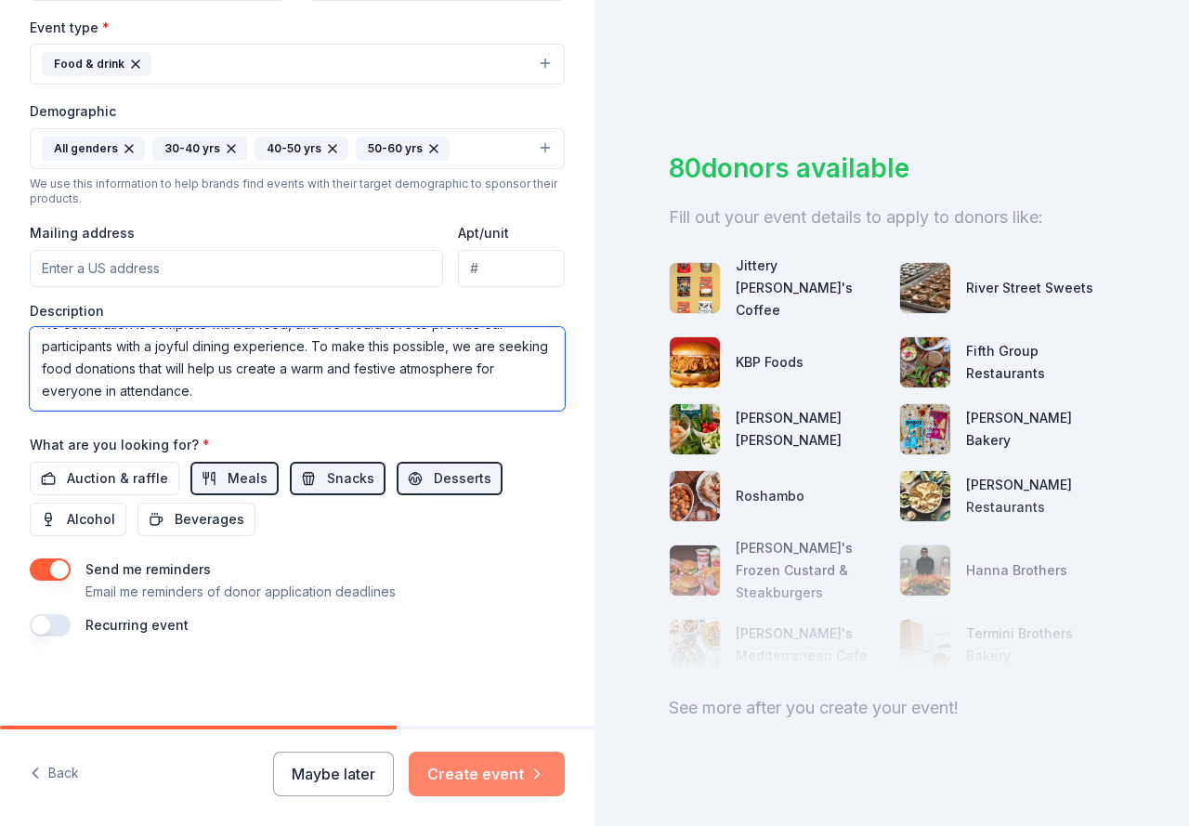
type textarea "[PERSON_NAME] is excited to host our very first Holiday Party under our new nam…"
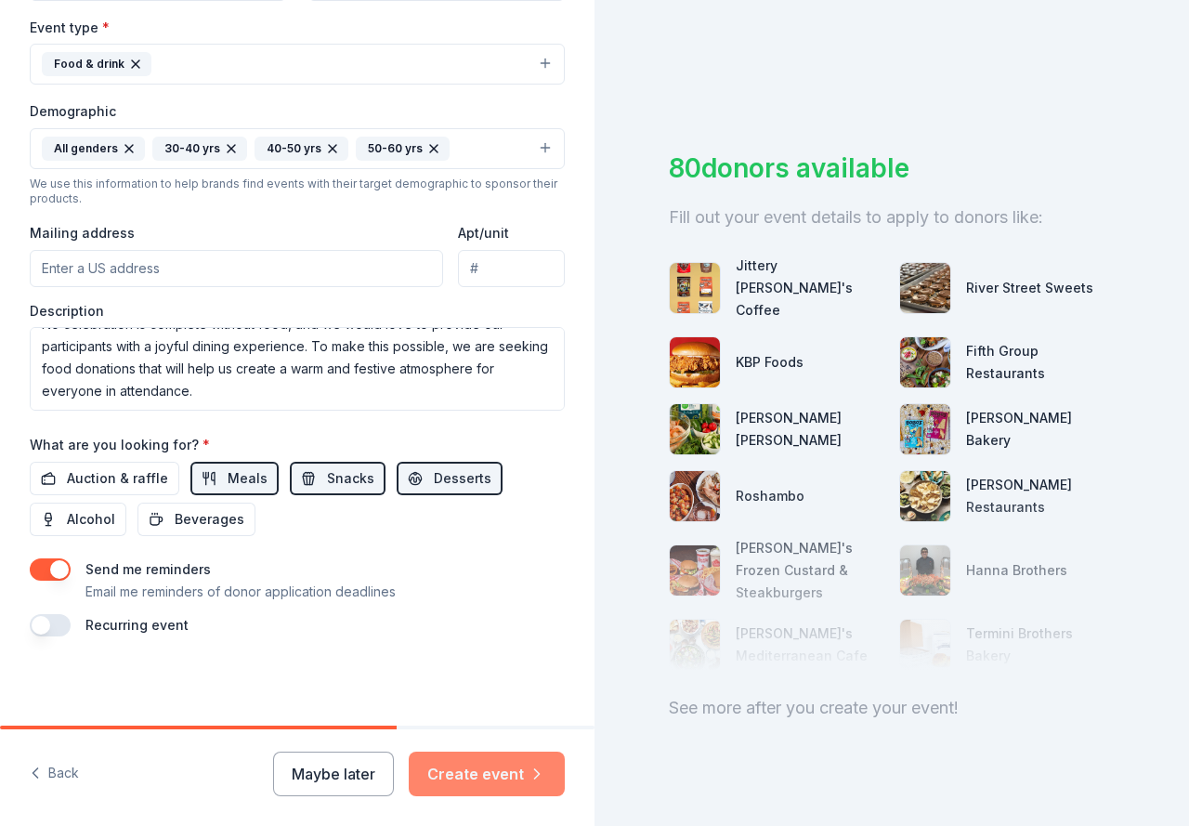
click at [498, 783] on button "Create event" at bounding box center [487, 773] width 156 height 45
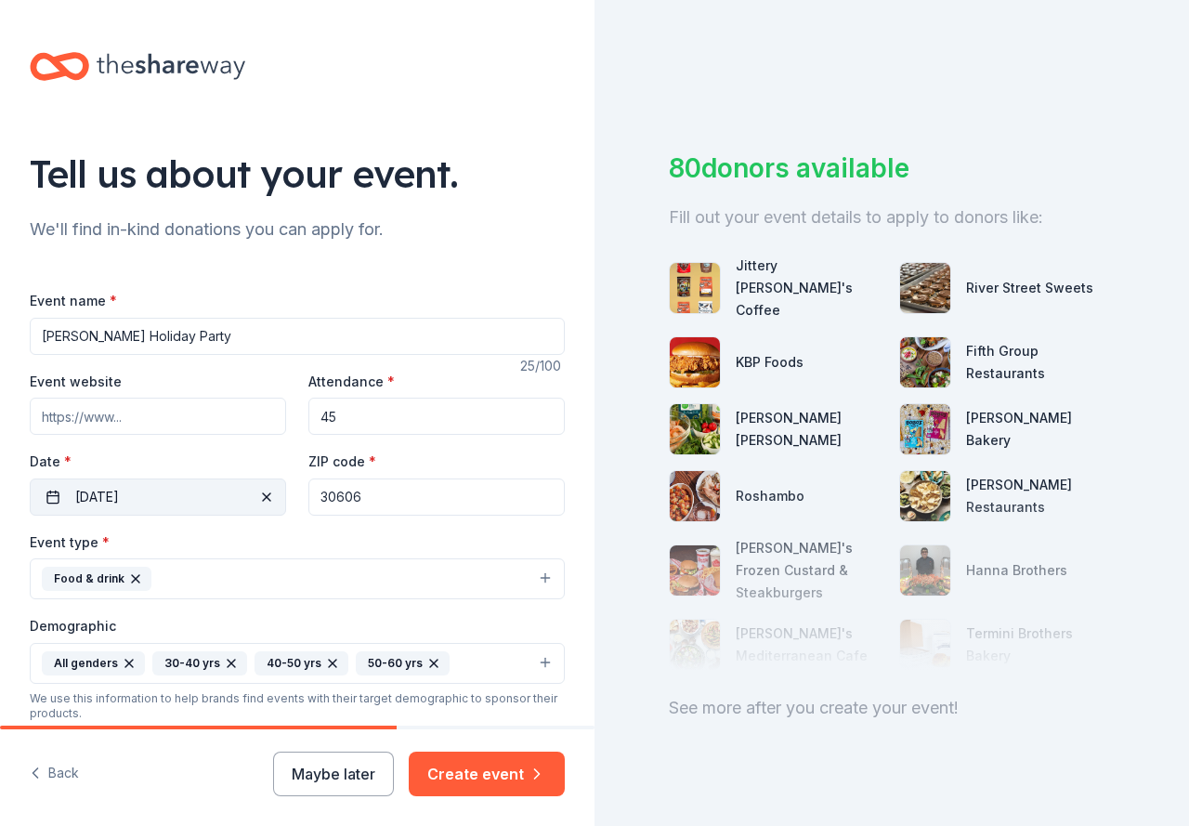
click at [151, 505] on button "[DATE]" at bounding box center [158, 496] width 256 height 37
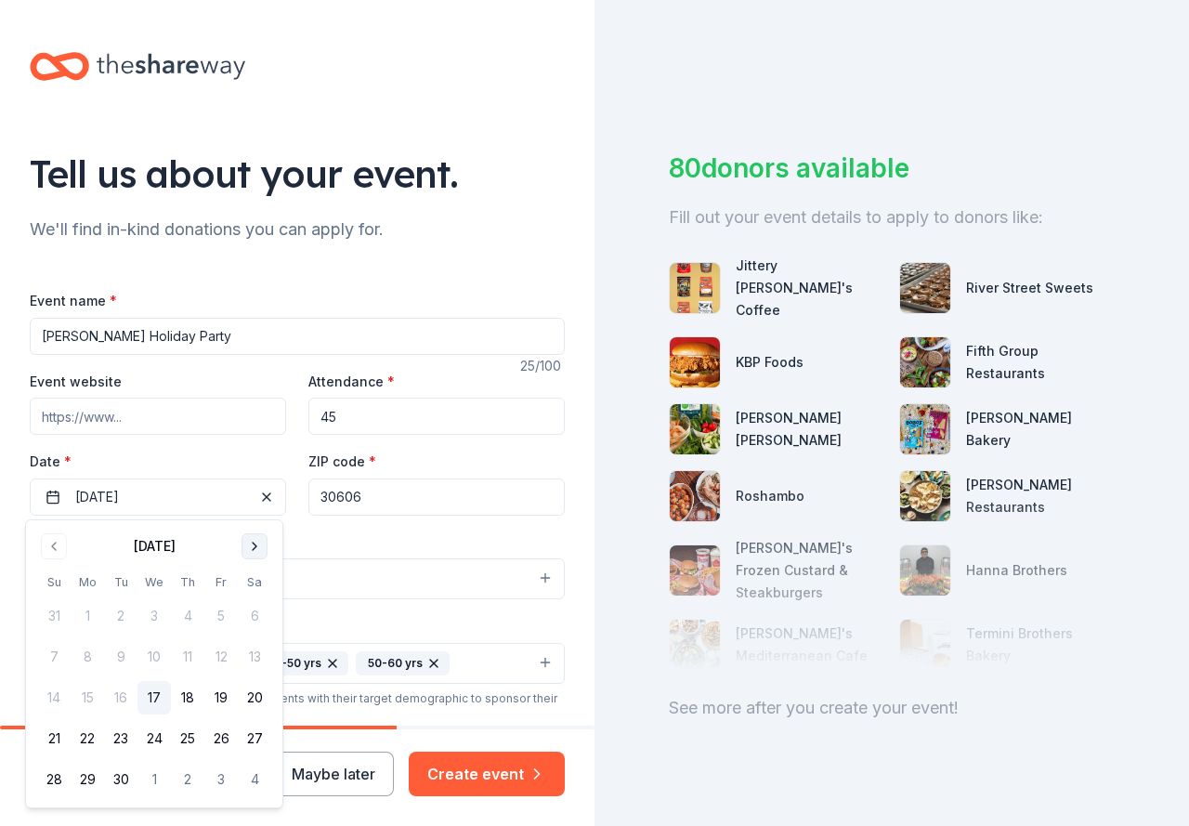
click at [247, 550] on button "Go to next month" at bounding box center [254, 546] width 26 height 26
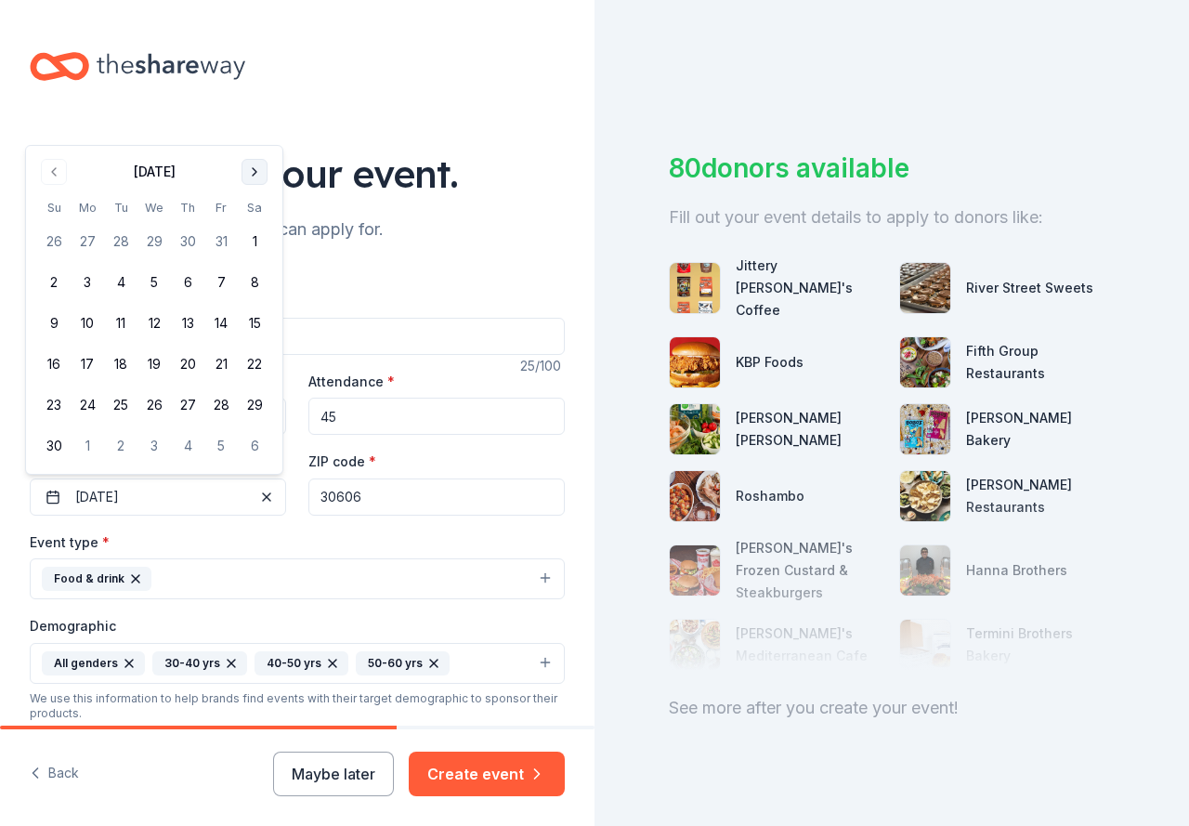
click at [253, 168] on button "Go to next month" at bounding box center [254, 172] width 26 height 26
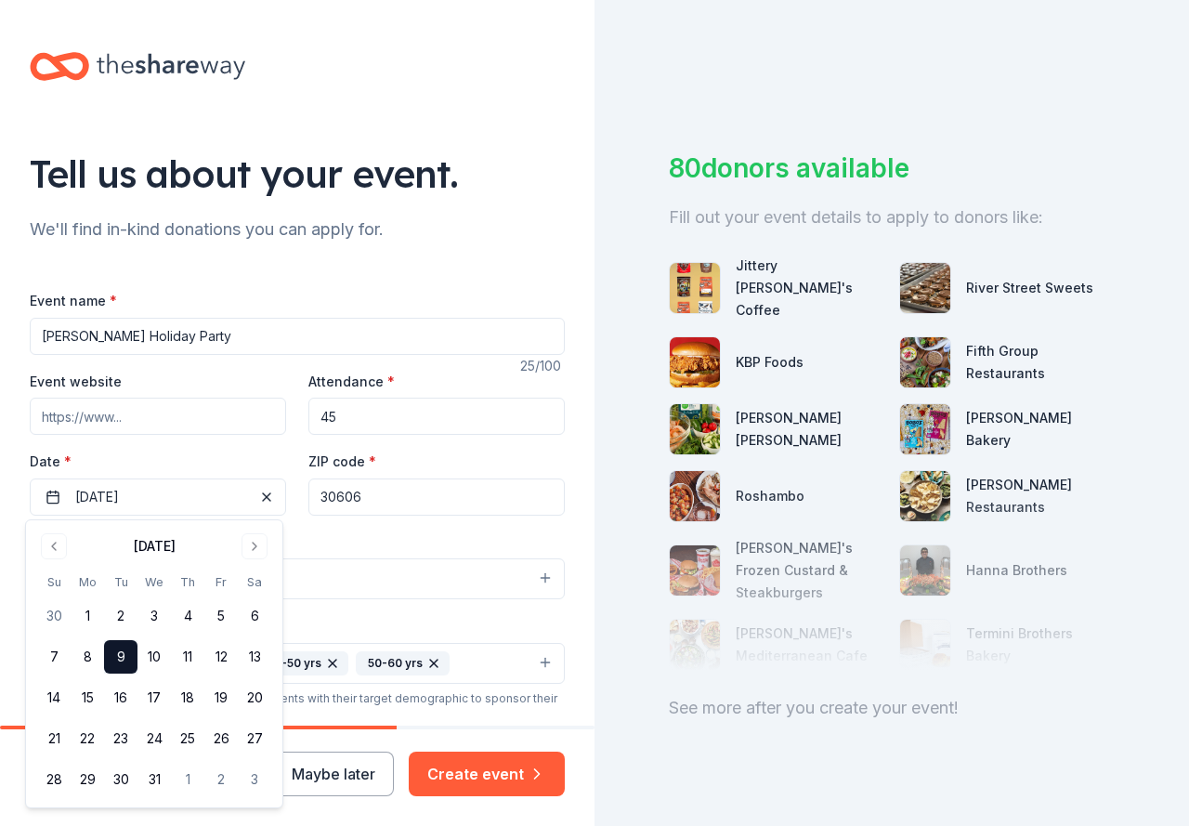
click at [122, 656] on button "9" at bounding box center [120, 656] width 33 height 33
click at [426, 273] on div "Event name * [PERSON_NAME] Holiday Party 25 /100 Event website Attendance * 45 …" at bounding box center [297, 705] width 535 height 892
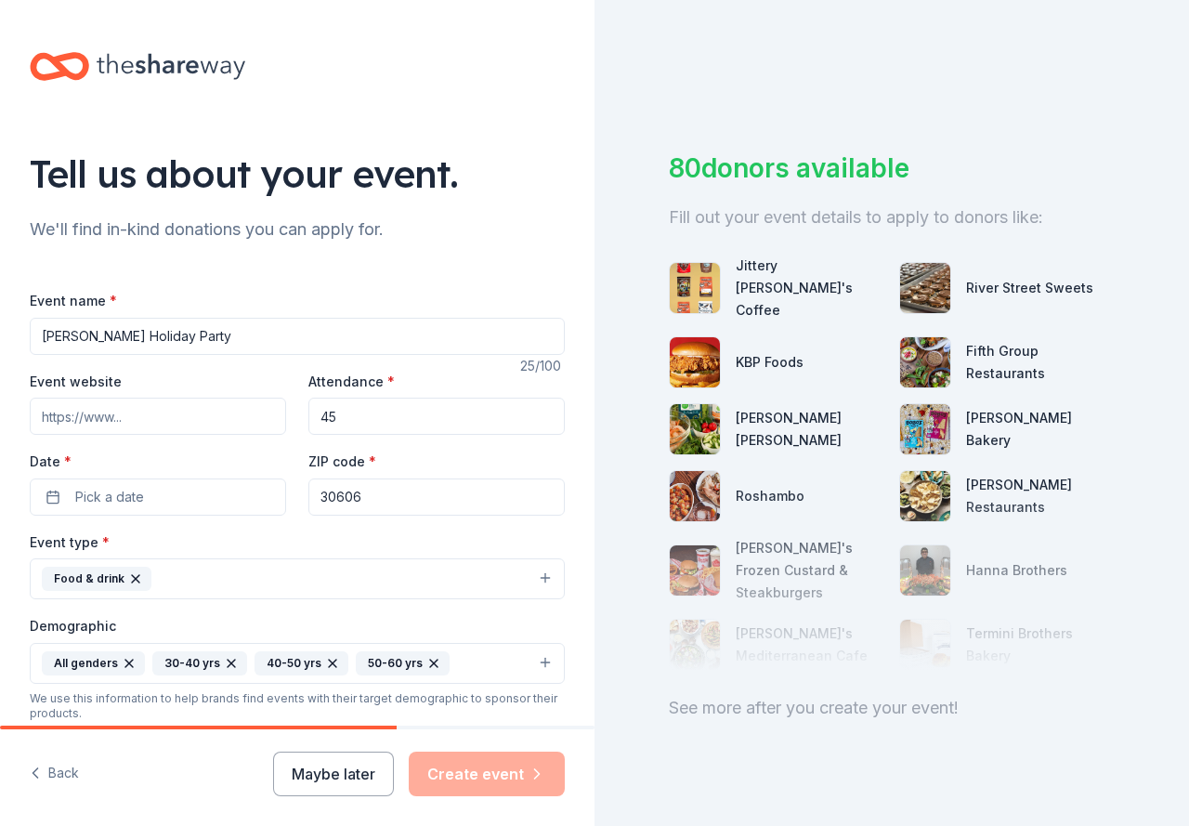
click at [509, 770] on div "Maybe later Create event" at bounding box center [419, 773] width 292 height 45
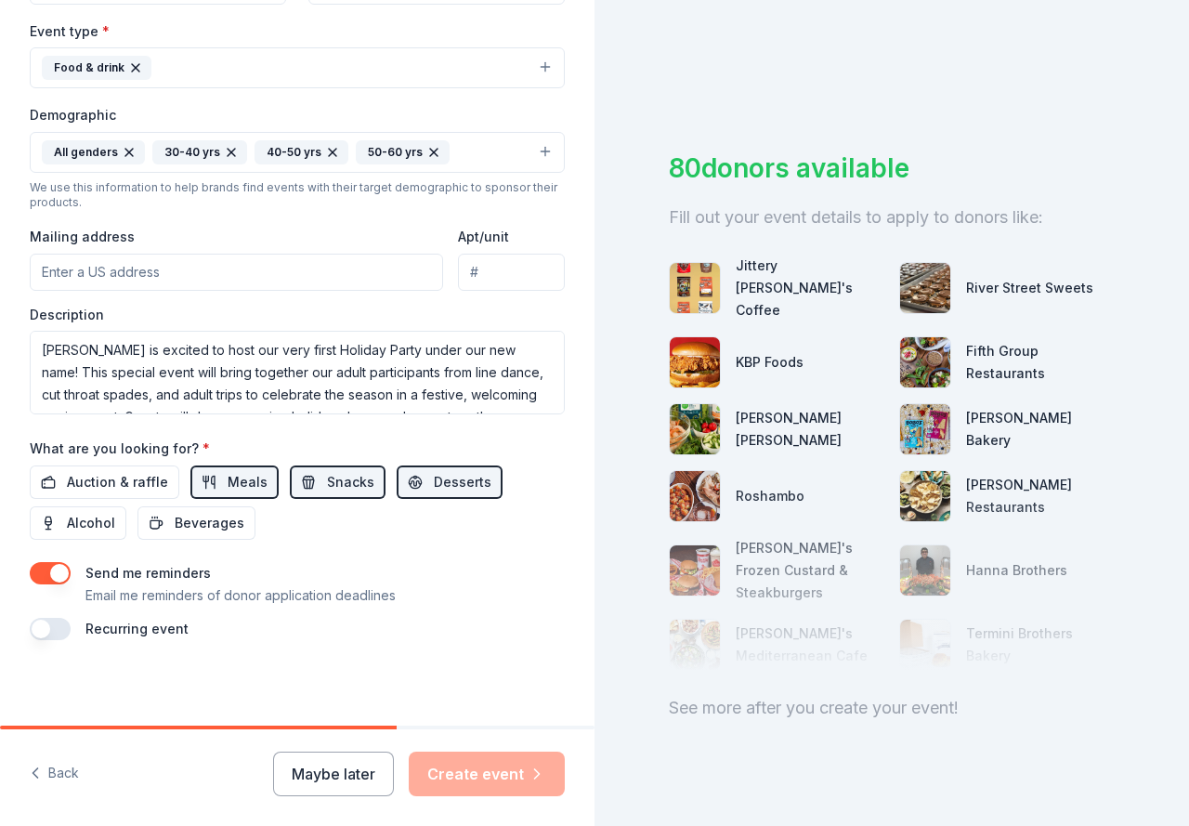
scroll to position [514, 0]
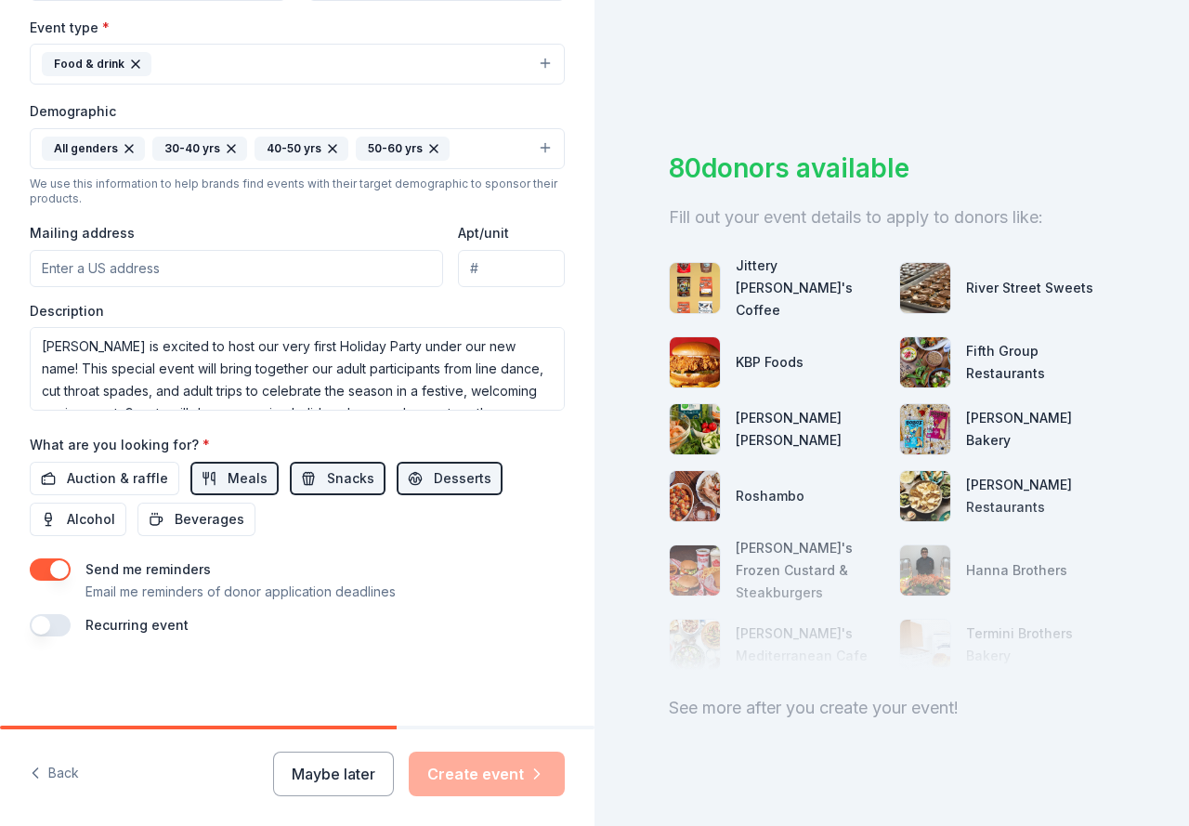
click at [497, 616] on div "Recurring event" at bounding box center [297, 625] width 535 height 22
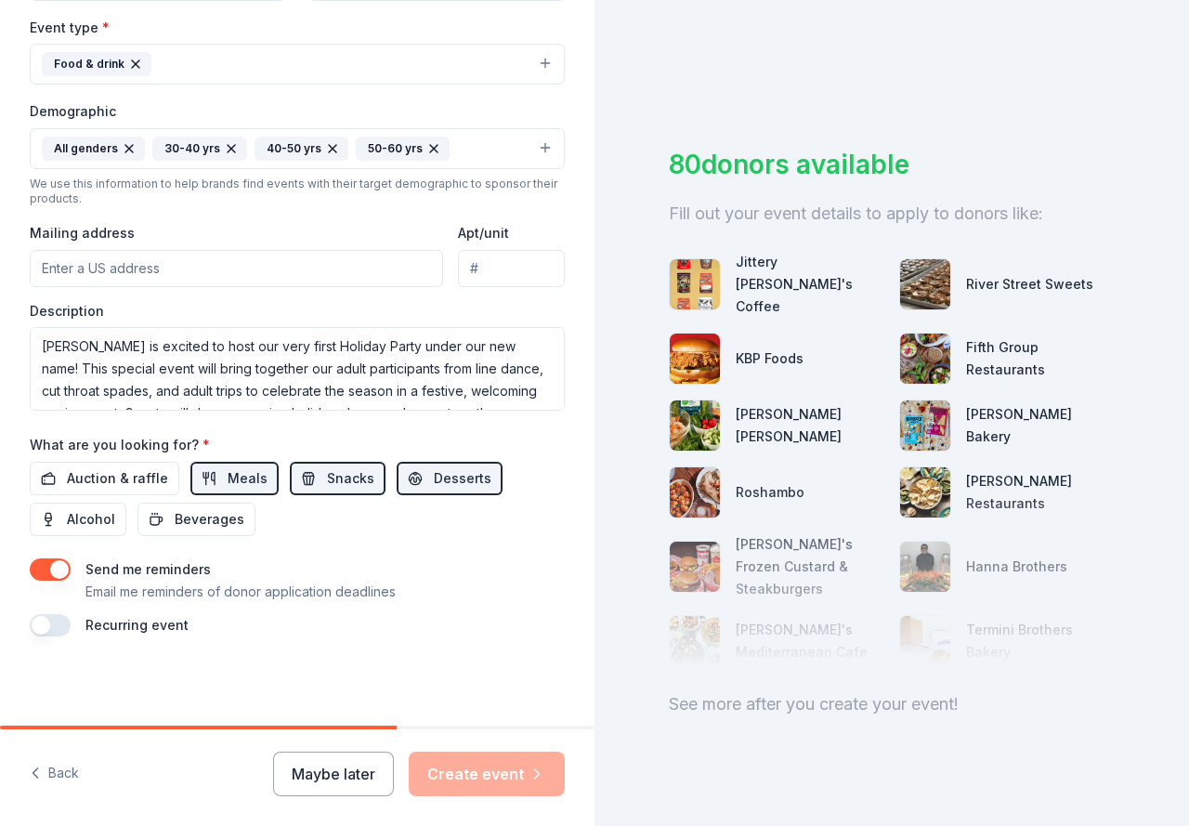
scroll to position [0, 0]
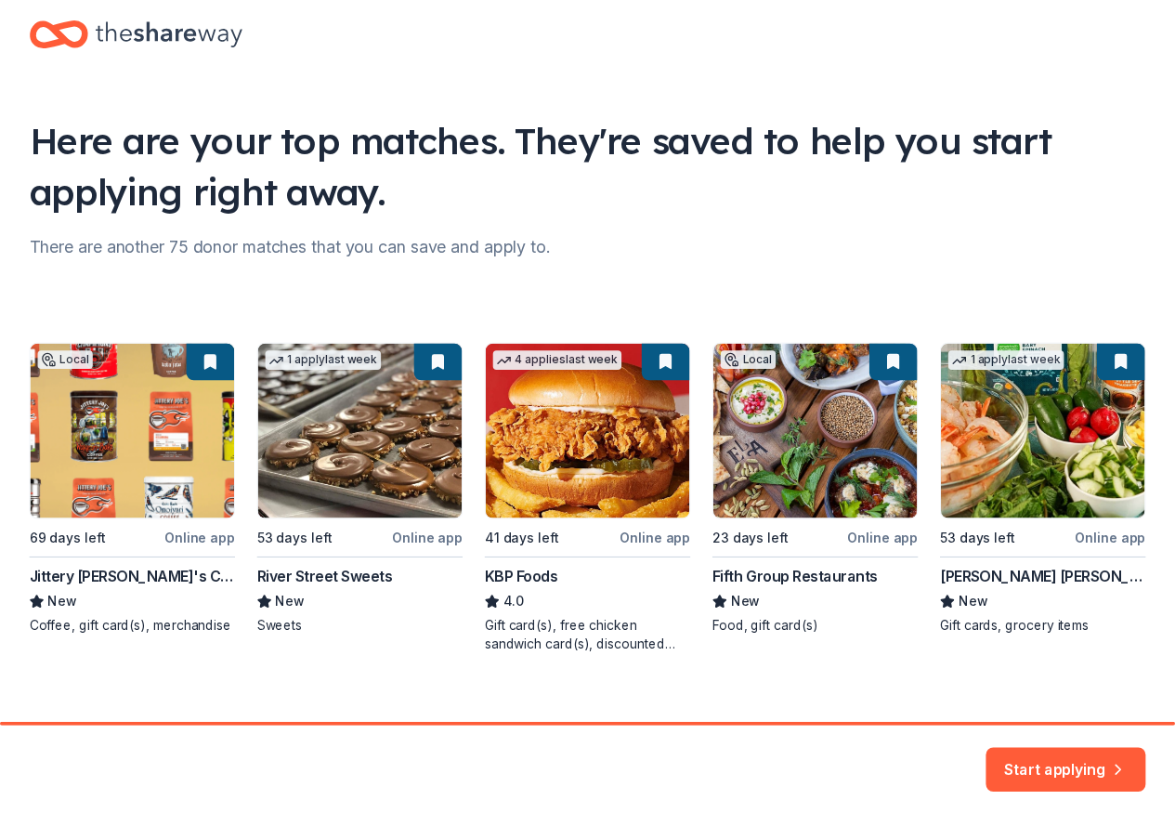
scroll to position [56, 0]
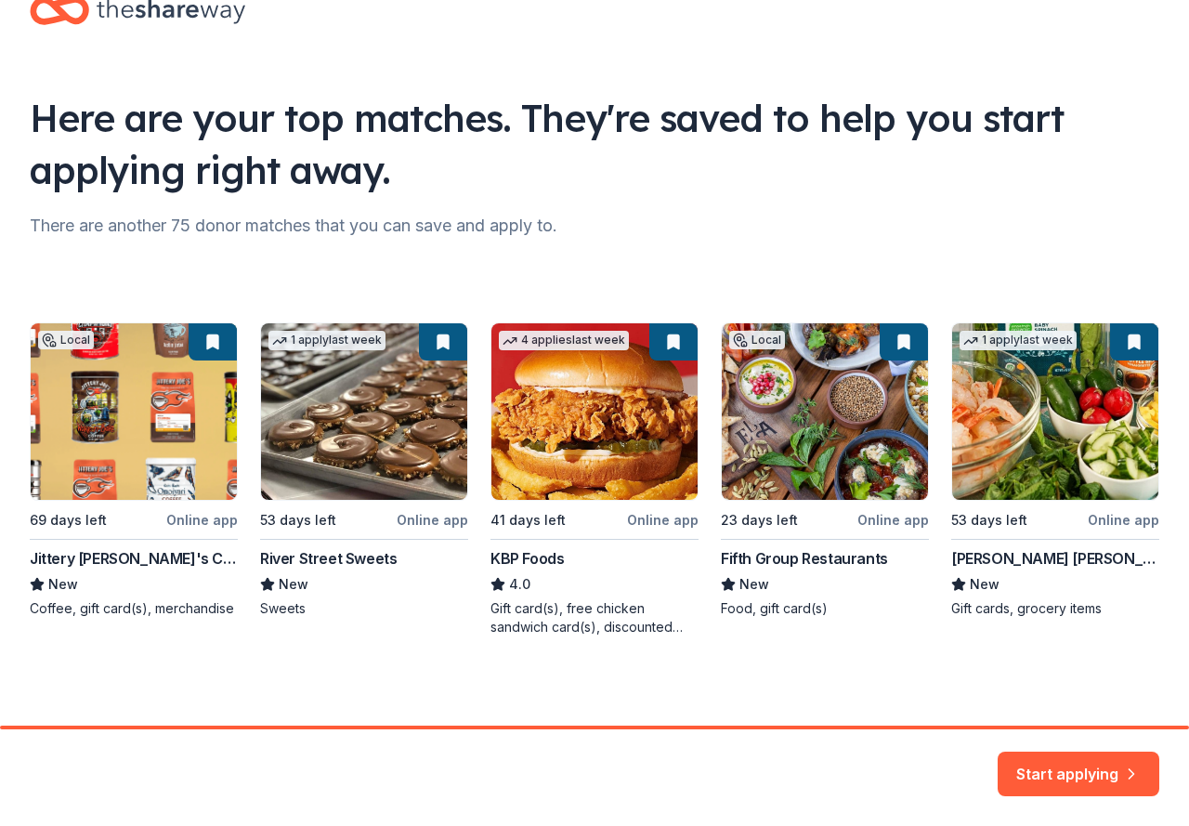
click at [355, 561] on div "Local 69 days left Online app Jittery [PERSON_NAME]'s Coffee New Coffee, gift c…" at bounding box center [594, 479] width 1129 height 314
click at [371, 496] on div "Local 69 days left Online app Jittery [PERSON_NAME]'s Coffee New Coffee, gift c…" at bounding box center [594, 479] width 1129 height 314
drag, startPoint x: 384, startPoint y: 449, endPoint x: 393, endPoint y: 398, distance: 51.9
click at [384, 449] on div "Local 69 days left Online app Jittery [PERSON_NAME]'s Coffee New Coffee, gift c…" at bounding box center [594, 479] width 1129 height 314
click at [1056, 748] on button "Start applying" at bounding box center [1078, 763] width 162 height 45
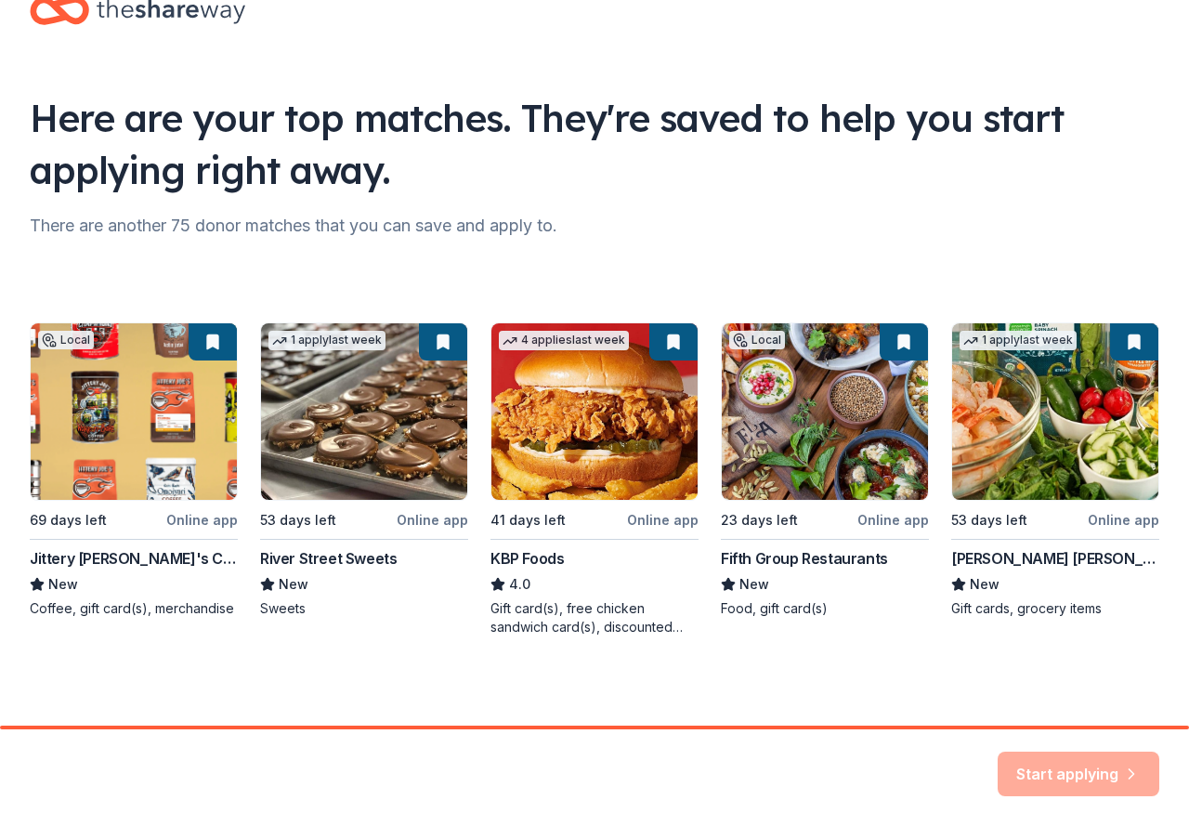
click at [1057, 770] on div "Start applying" at bounding box center [1078, 773] width 162 height 45
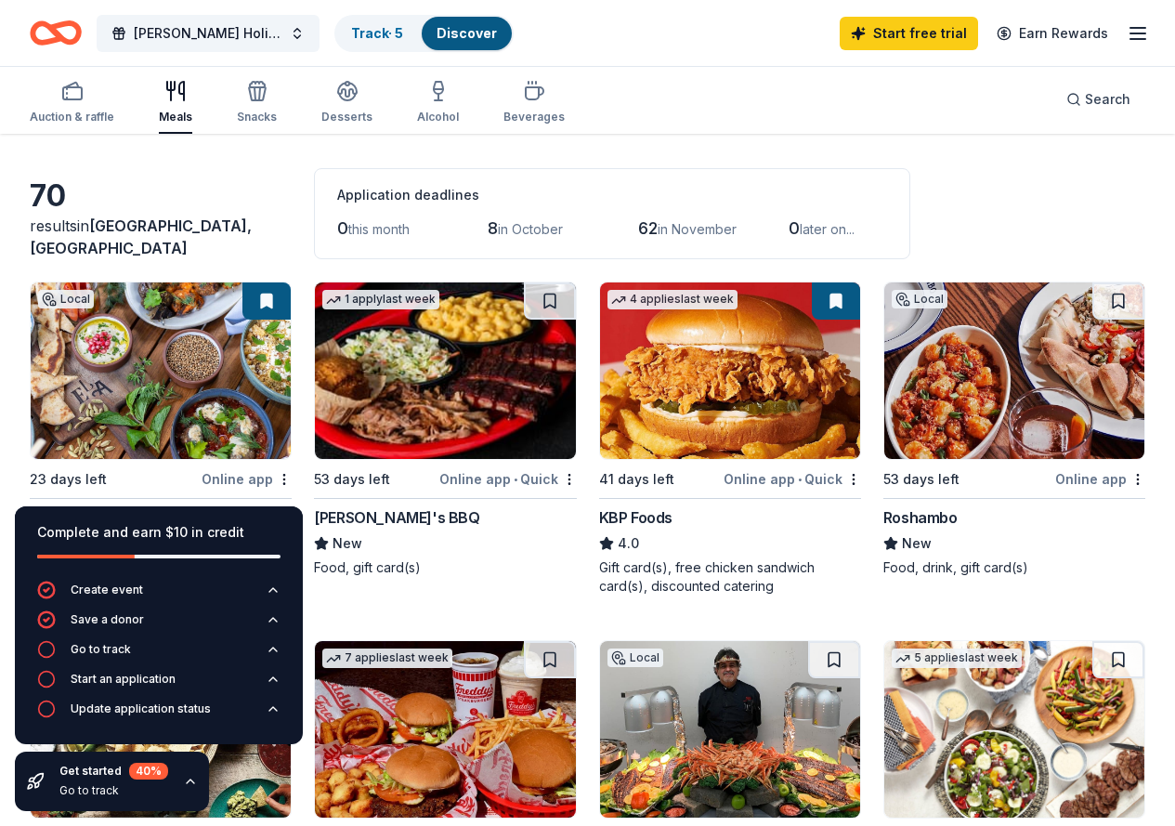
scroll to position [93, 0]
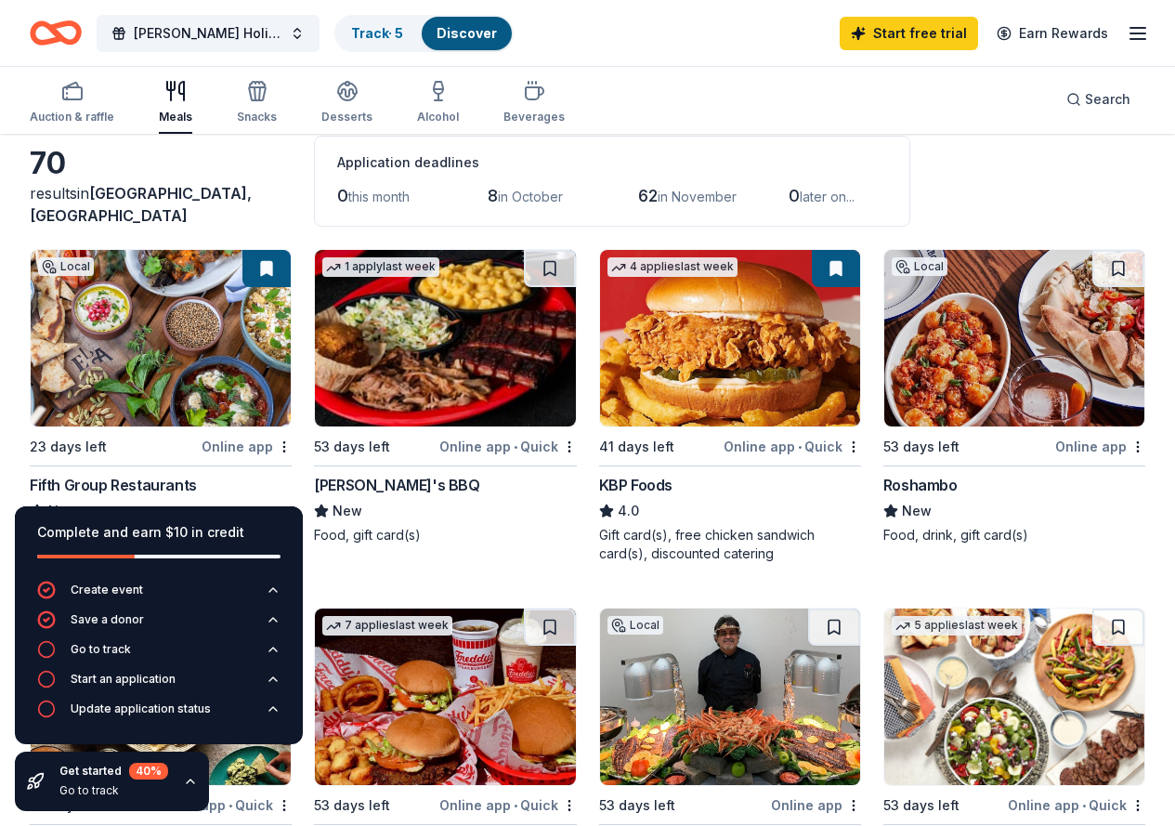
click at [186, 783] on icon "button" at bounding box center [190, 781] width 15 height 15
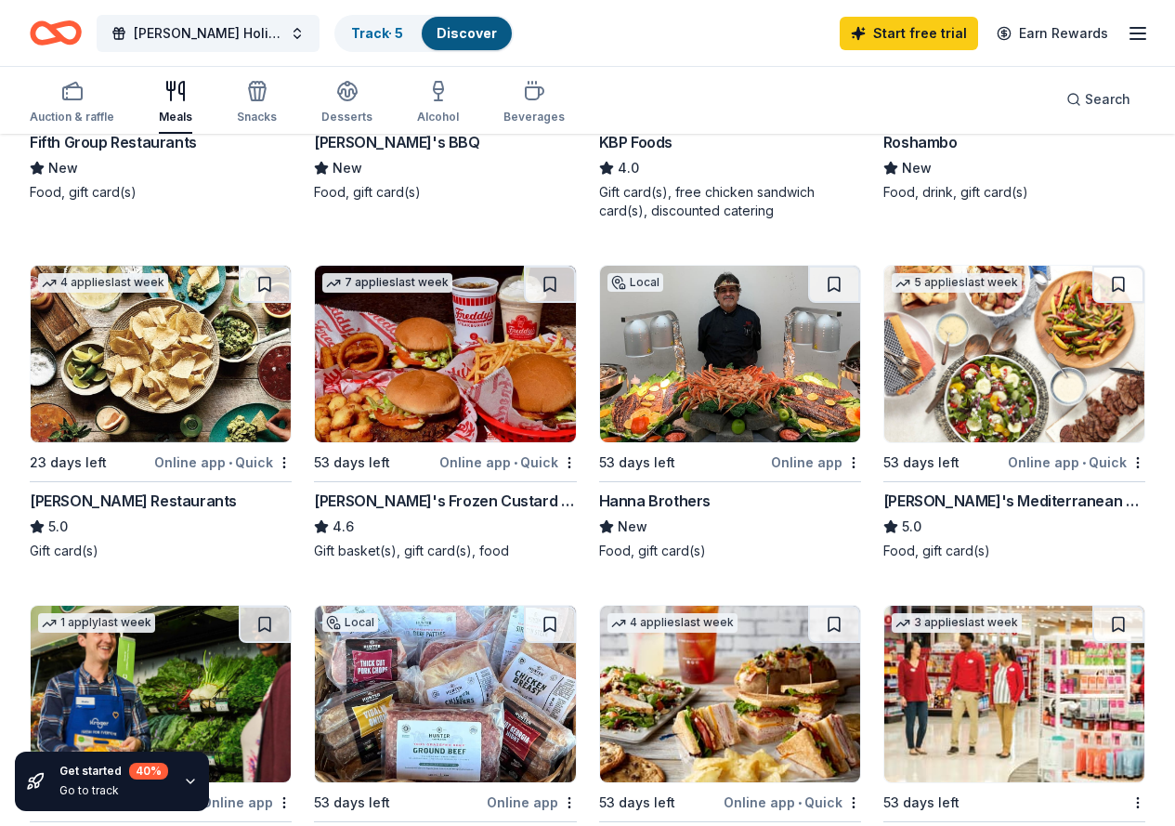
scroll to position [464, 0]
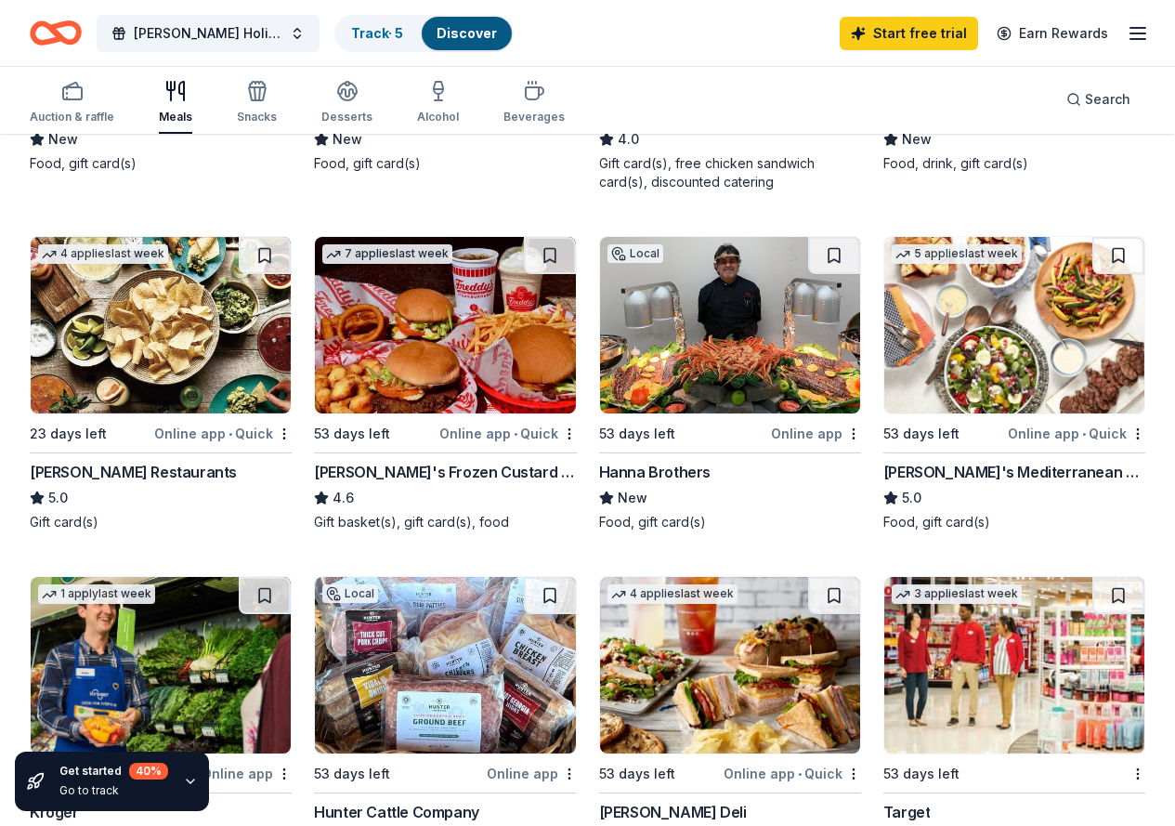
click at [291, 577] on img at bounding box center [161, 665] width 260 height 176
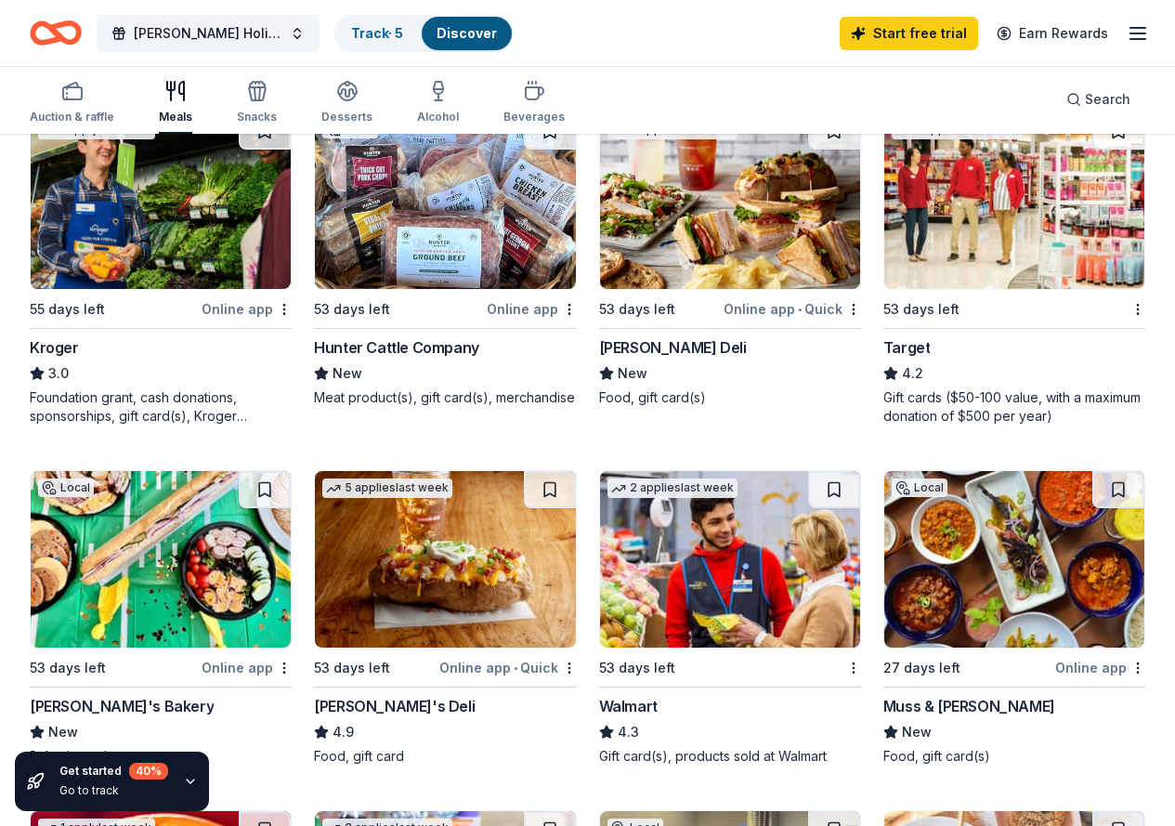
scroll to position [836, 0]
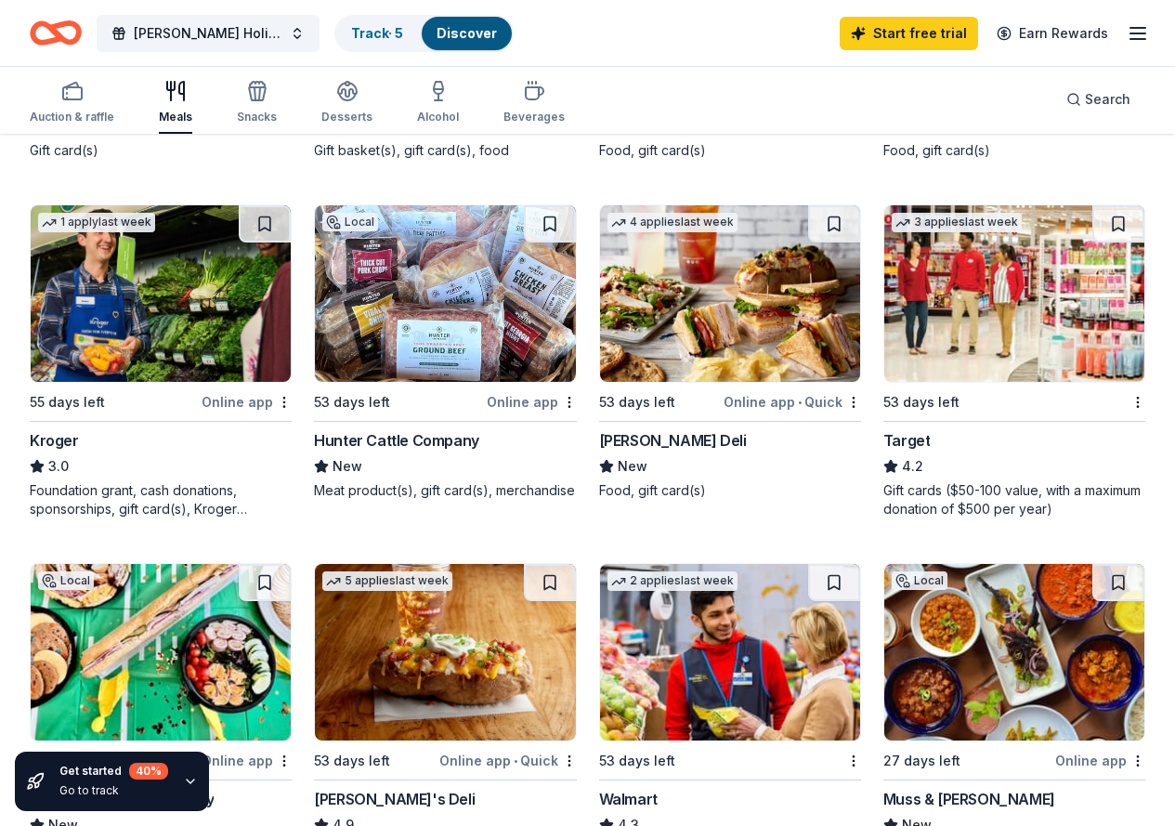
click at [600, 332] on img at bounding box center [730, 293] width 260 height 176
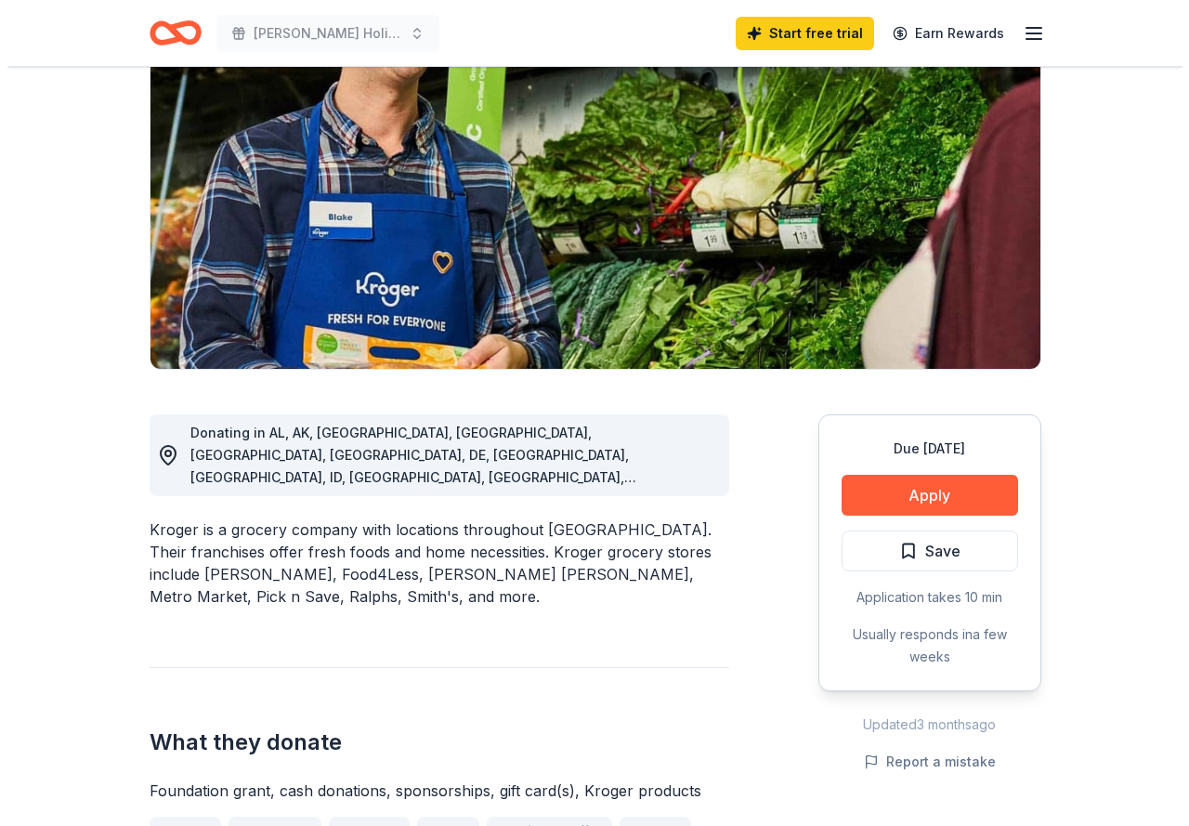
scroll to position [279, 0]
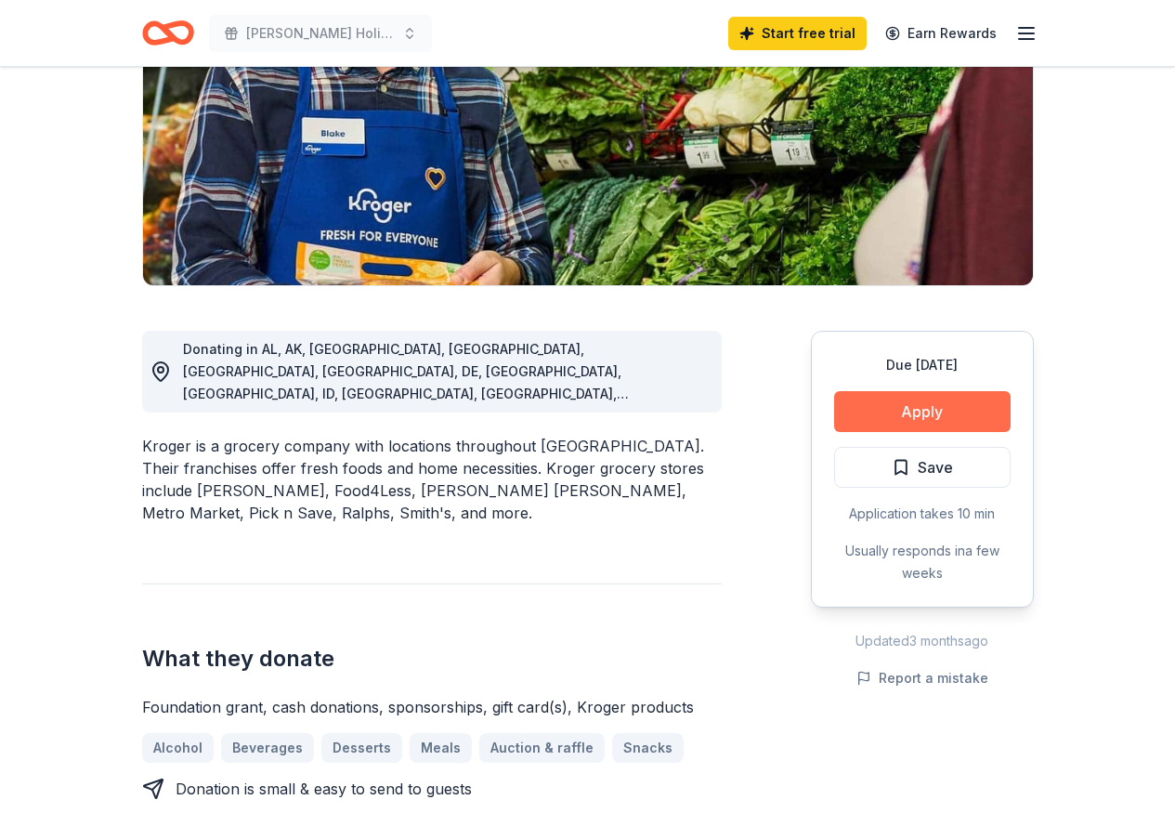
click at [893, 417] on button "Apply" at bounding box center [922, 411] width 176 height 41
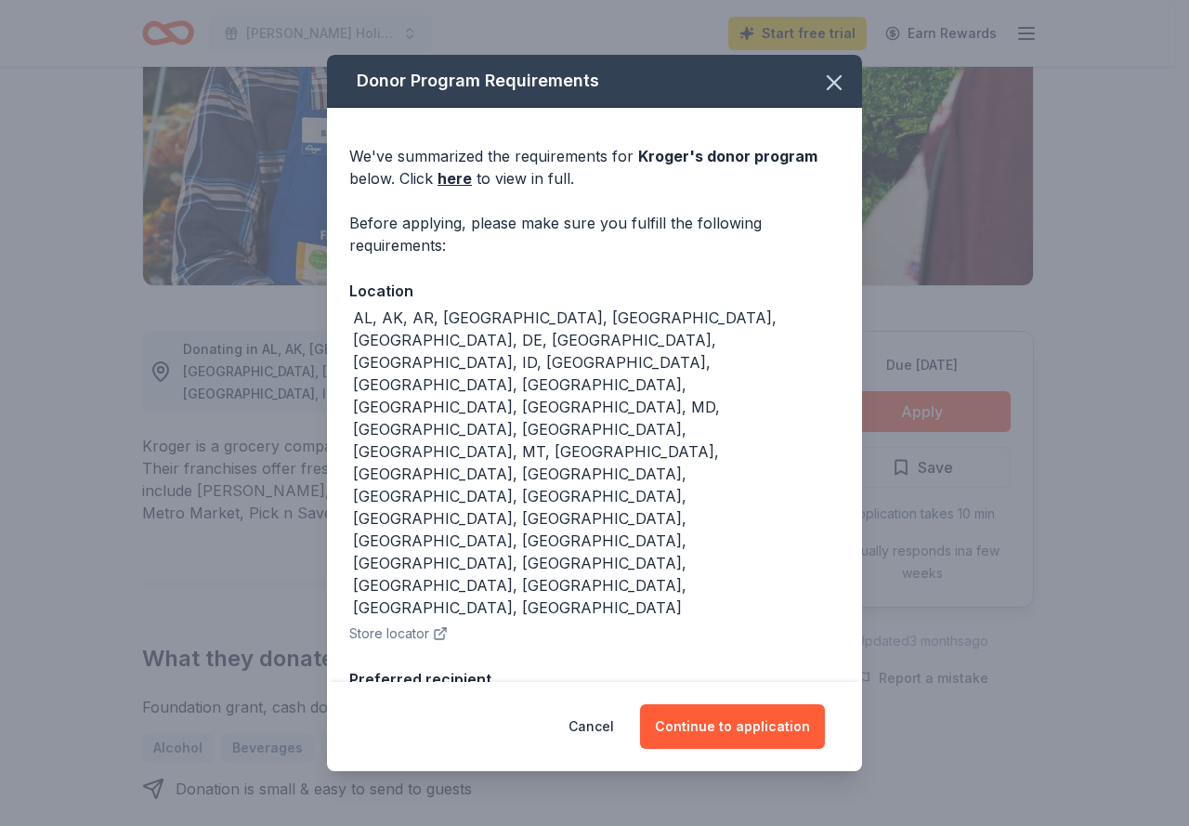
drag, startPoint x: 739, startPoint y: 716, endPoint x: 523, endPoint y: 189, distance: 569.3
click at [592, 241] on div "Donor Program Requirements We've summarized the requirements for Kroger 's dono…" at bounding box center [594, 413] width 535 height 716
click at [469, 189] on link "here" at bounding box center [454, 178] width 34 height 22
click at [733, 718] on button "Continue to application" at bounding box center [732, 726] width 185 height 45
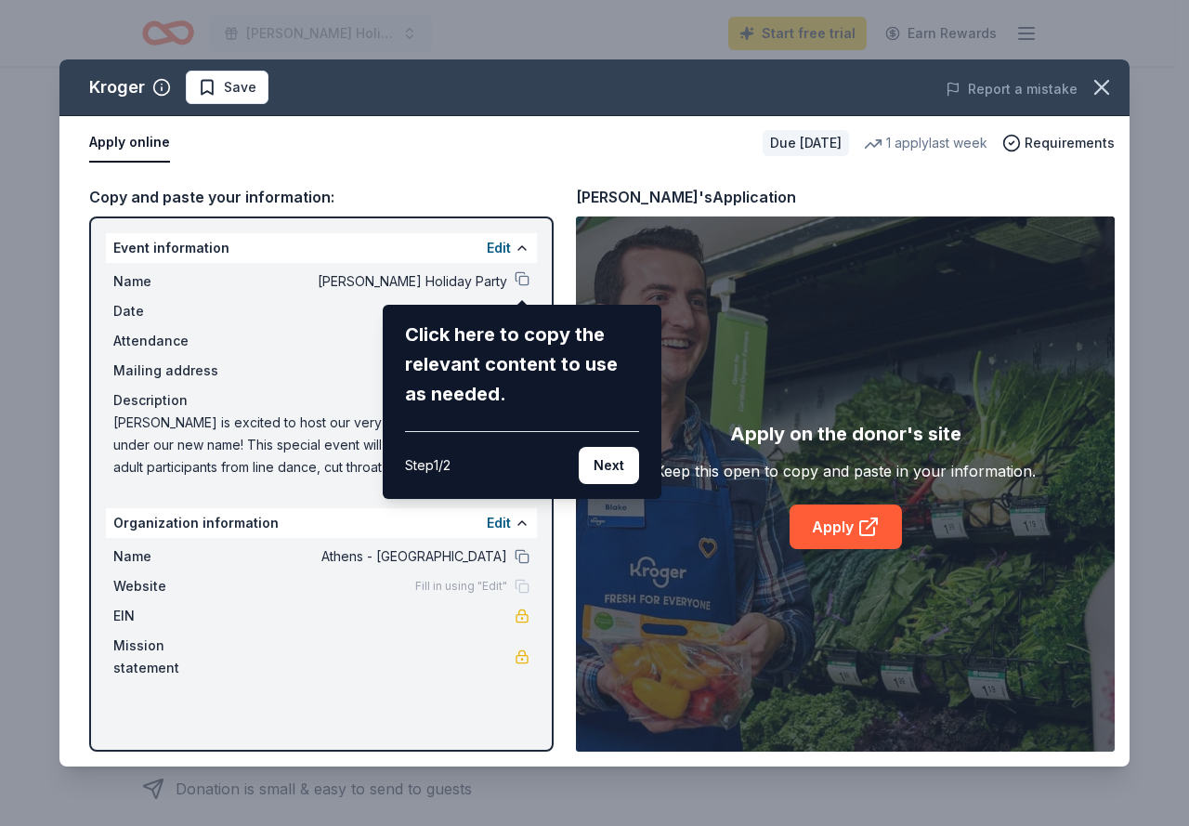
click at [77, 528] on div "Kroger Save Report a mistake Apply online Due in 55 days 1 apply last week Requ…" at bounding box center [594, 412] width 1070 height 707
click at [591, 464] on button "Next" at bounding box center [609, 465] width 60 height 37
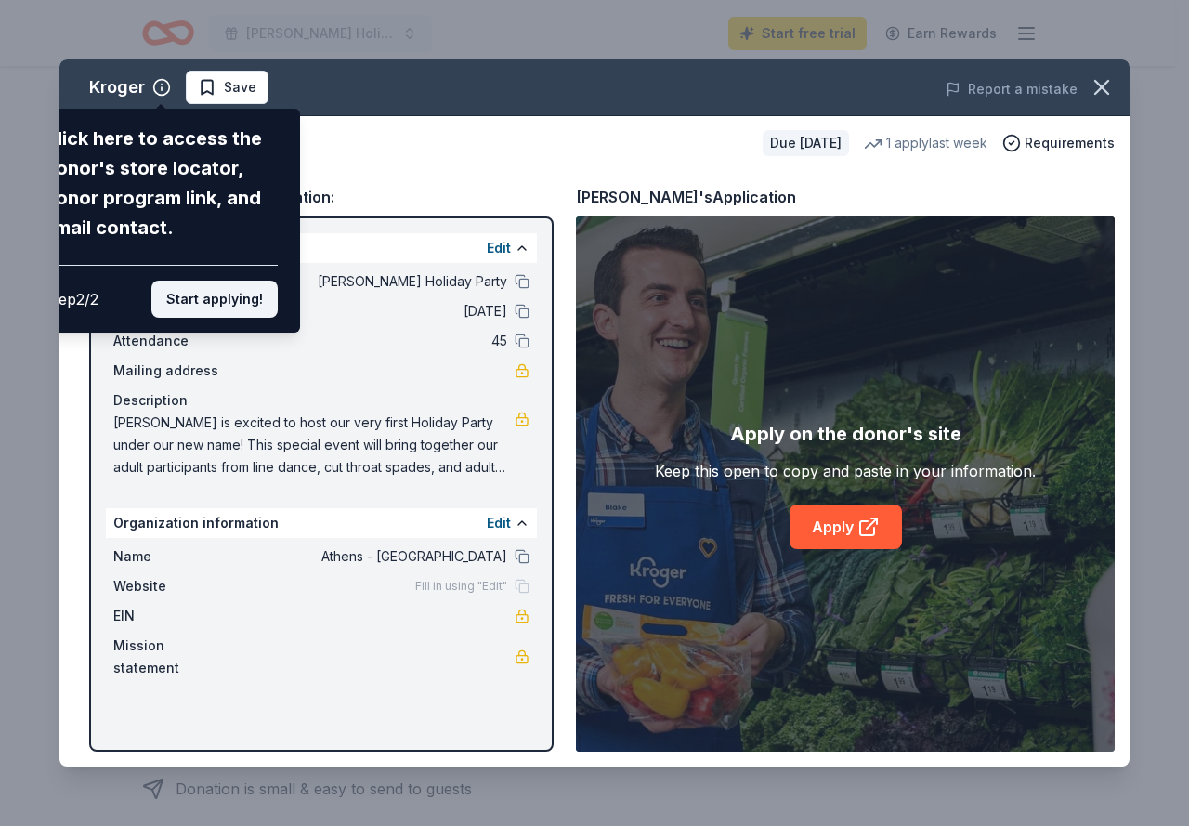
click at [215, 300] on button "Start applying!" at bounding box center [214, 298] width 126 height 37
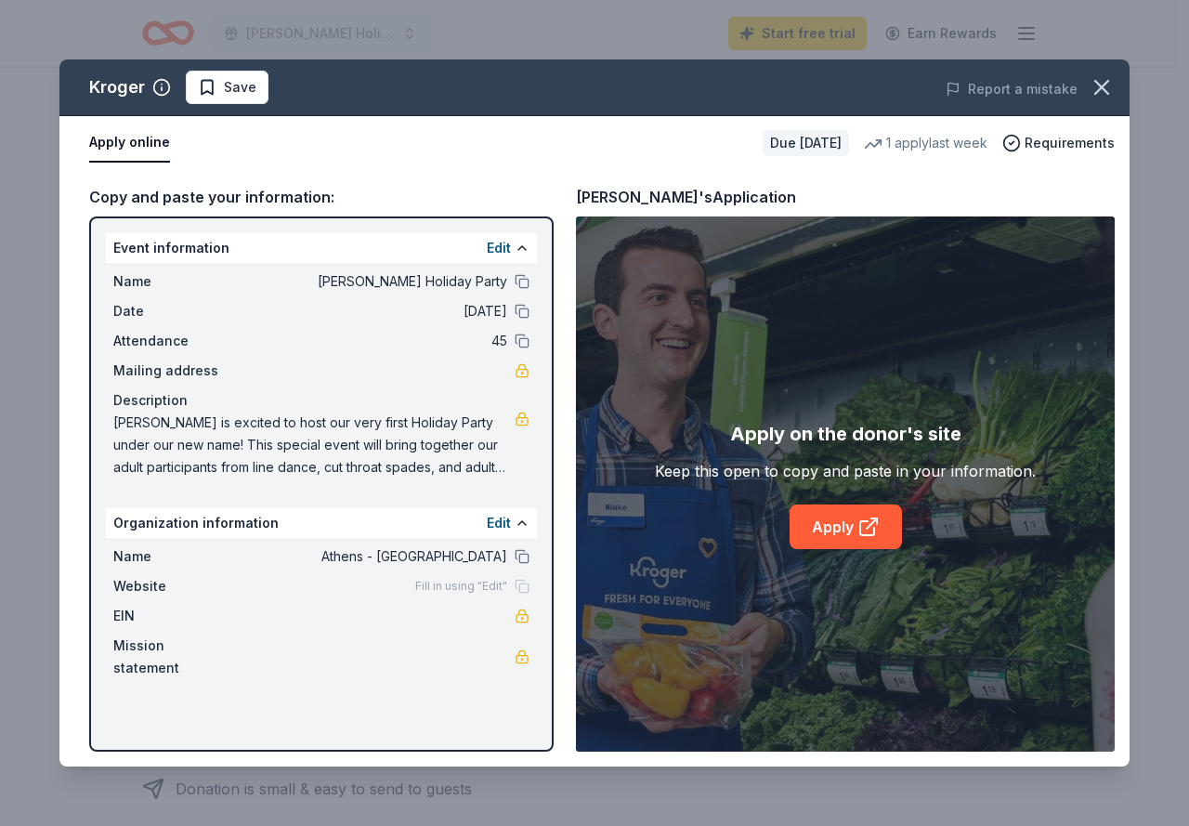
click at [853, 529] on div "Kroger Save Report a mistake Apply online Due in 55 days 1 apply last week Requ…" at bounding box center [594, 412] width 1070 height 707
click at [855, 523] on link "Apply" at bounding box center [845, 526] width 112 height 45
click at [519, 246] on button at bounding box center [521, 248] width 15 height 15
